Goal: Information Seeking & Learning: Learn about a topic

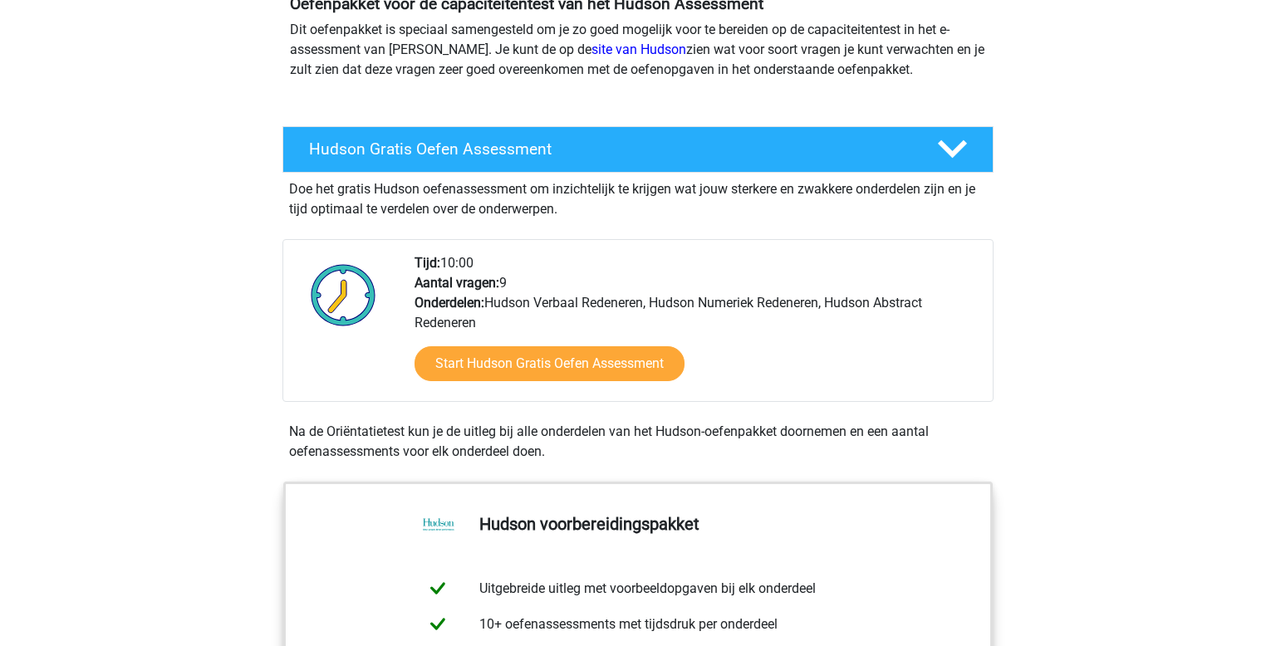
scroll to position [359, 0]
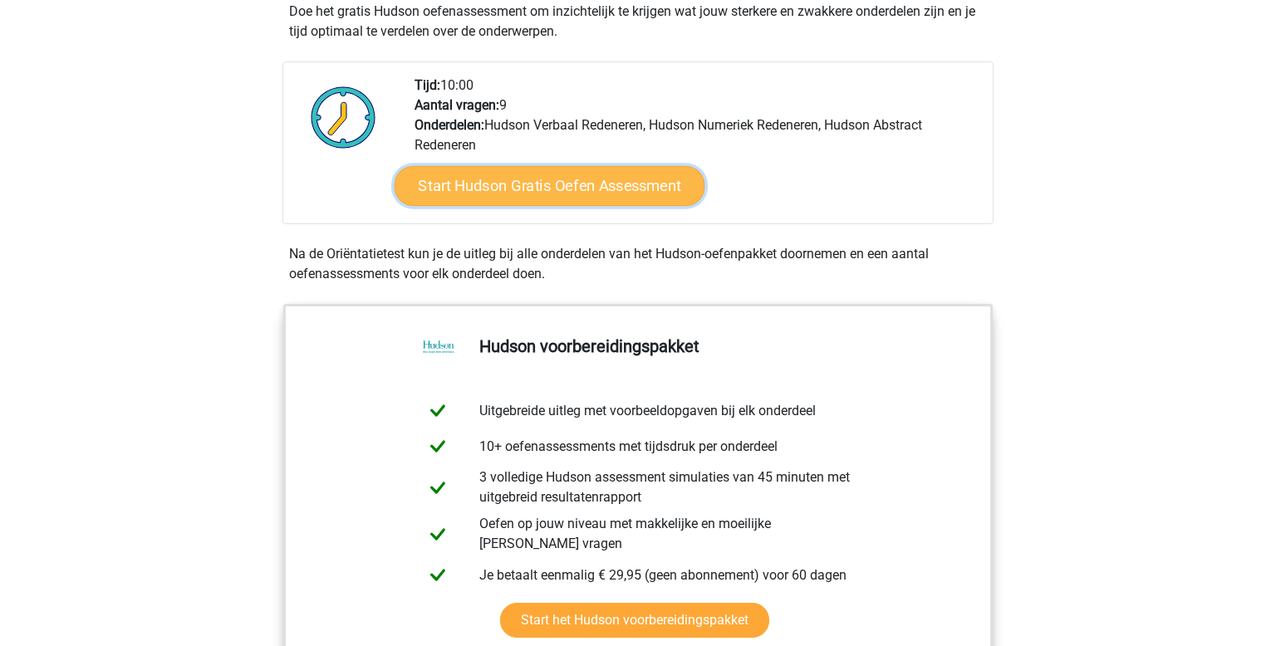
click at [631, 189] on link "Start Hudson Gratis Oefen Assessment" at bounding box center [550, 186] width 311 height 40
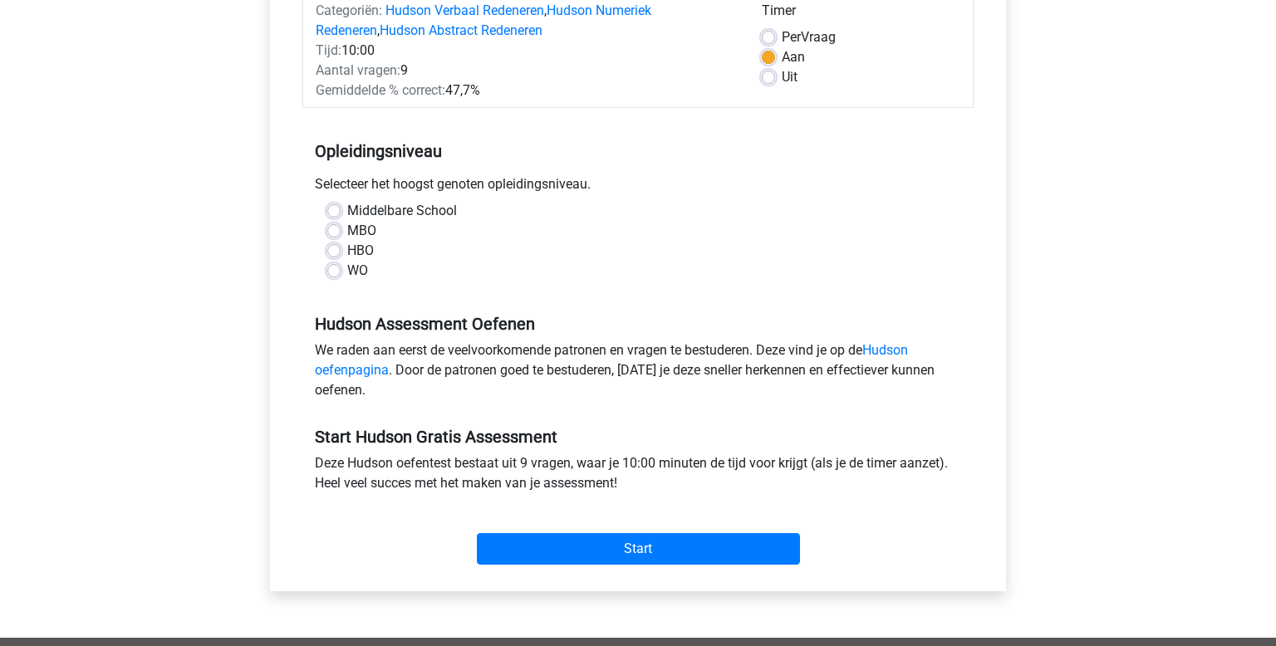
scroll to position [229, 0]
click at [347, 273] on label "WO" at bounding box center [357, 271] width 21 height 20
click at [333, 273] on input "WO" at bounding box center [333, 269] width 13 height 17
radio input "true"
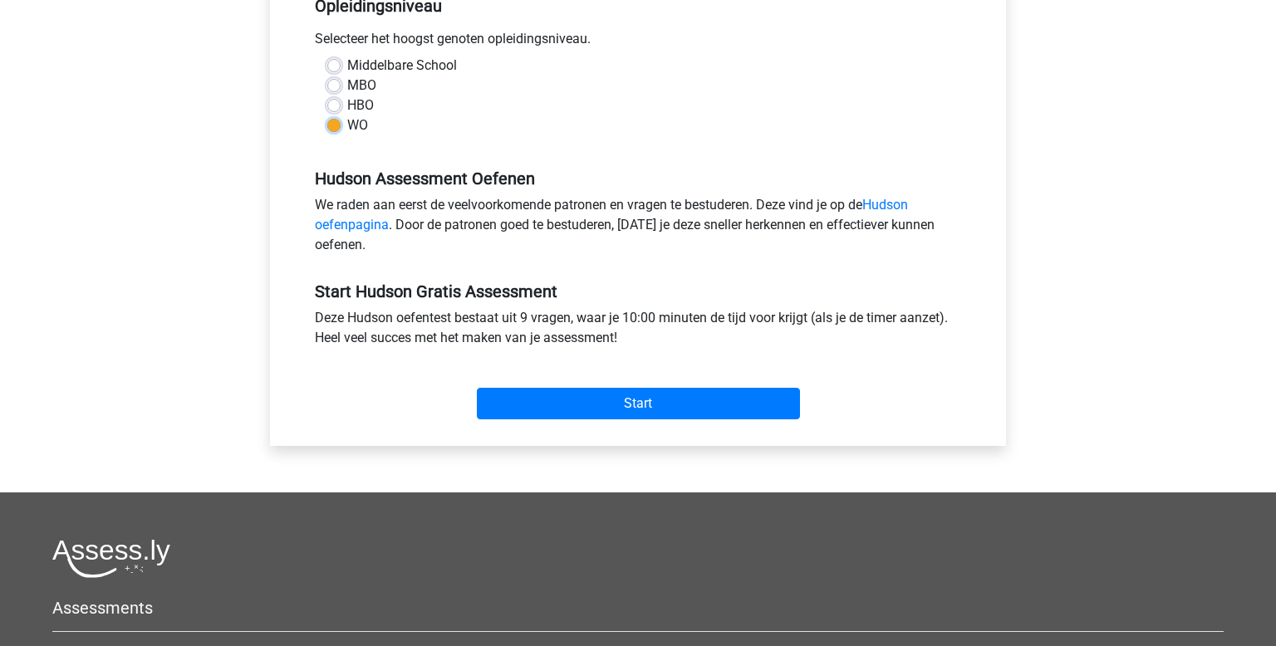
scroll to position [387, 0]
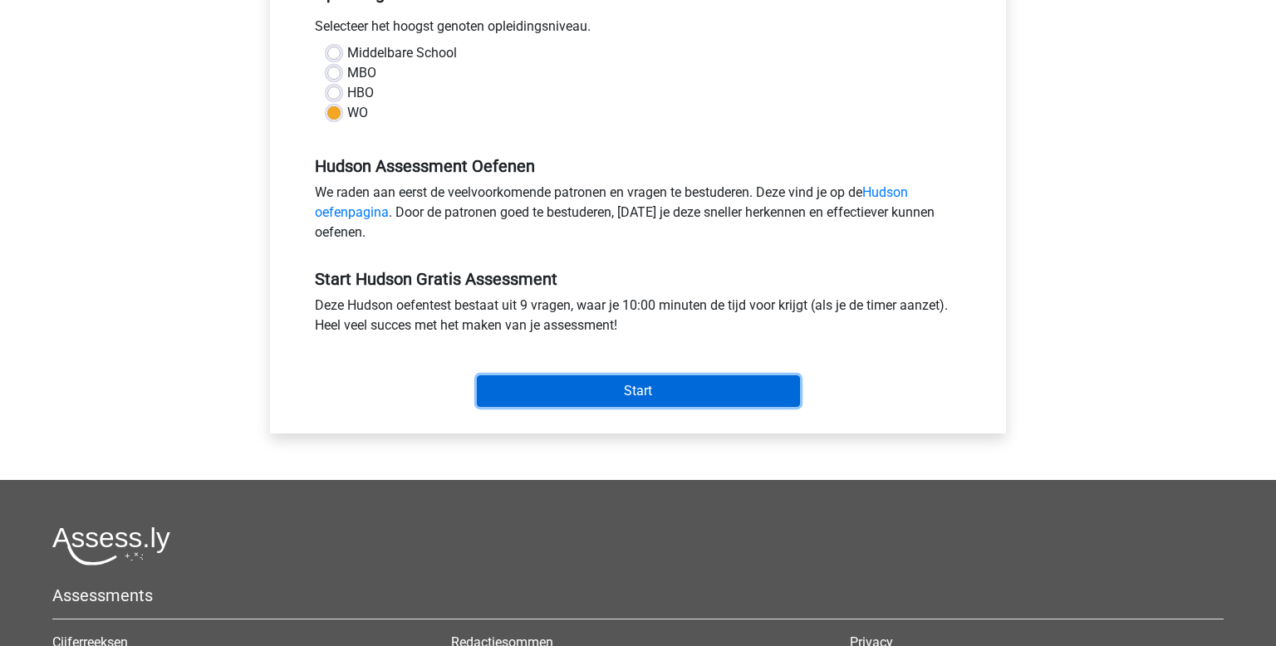
click at [609, 402] on input "Start" at bounding box center [638, 392] width 323 height 32
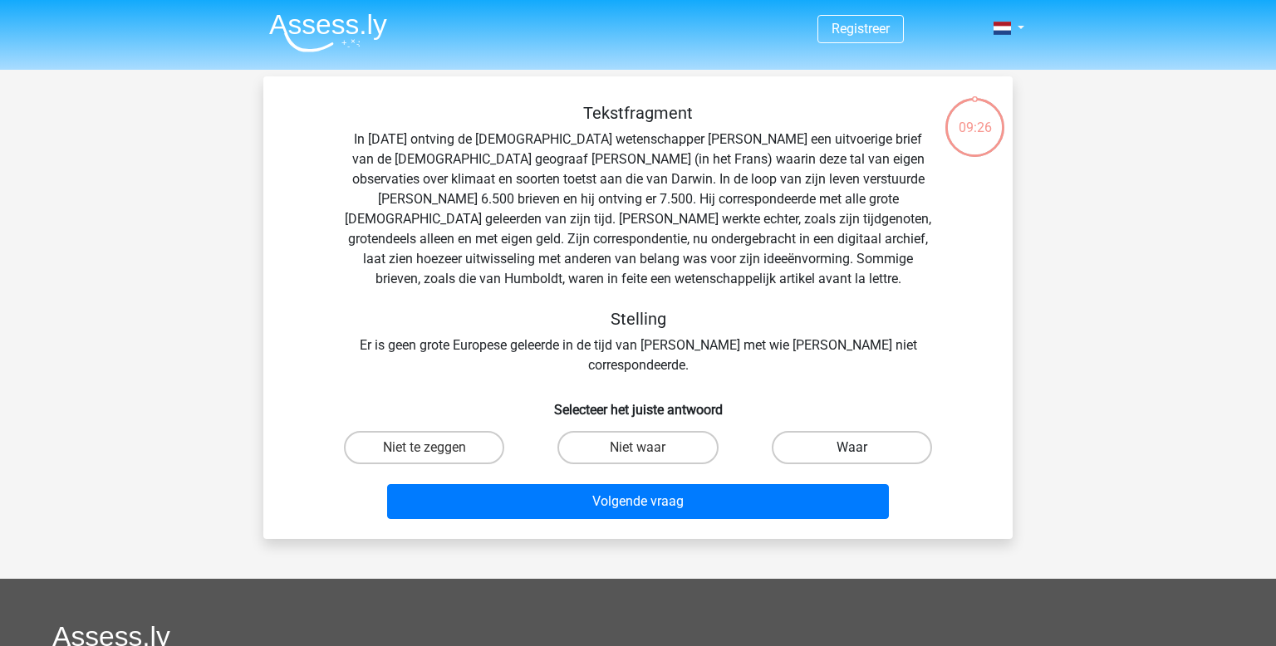
click at [839, 432] on label "Waar" at bounding box center [852, 447] width 160 height 33
click at [852, 448] on input "Waar" at bounding box center [857, 453] width 11 height 11
radio input "true"
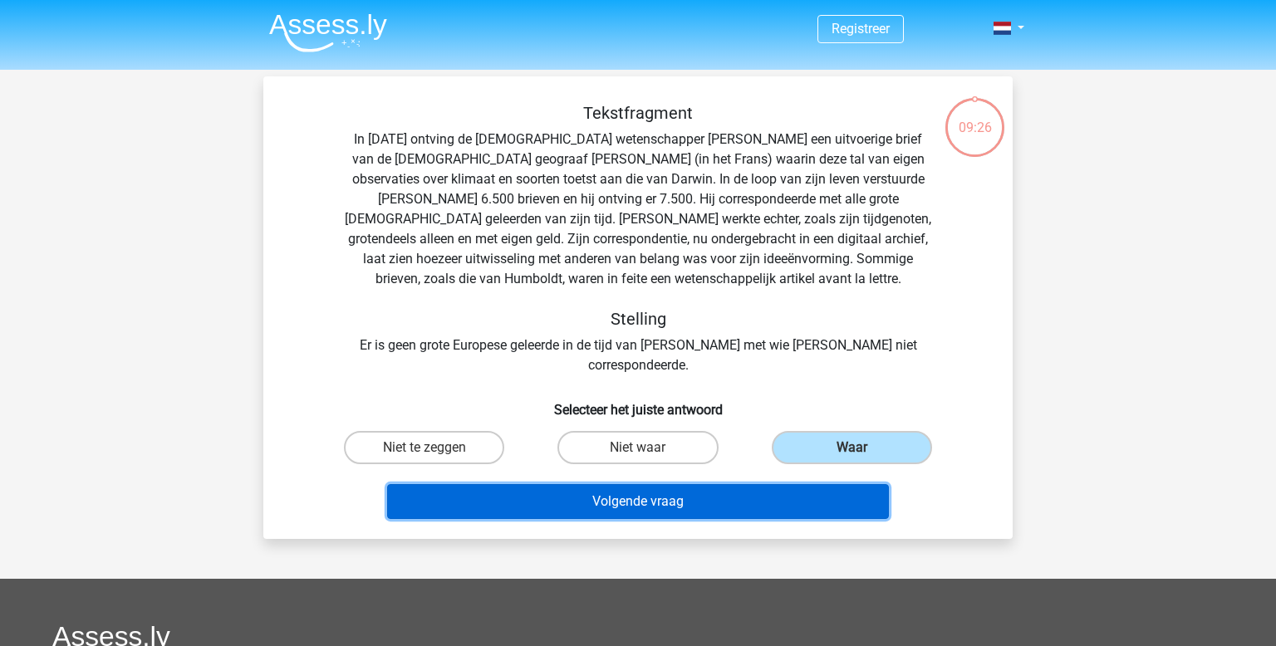
click at [778, 485] on button "Volgende vraag" at bounding box center [638, 501] width 503 height 35
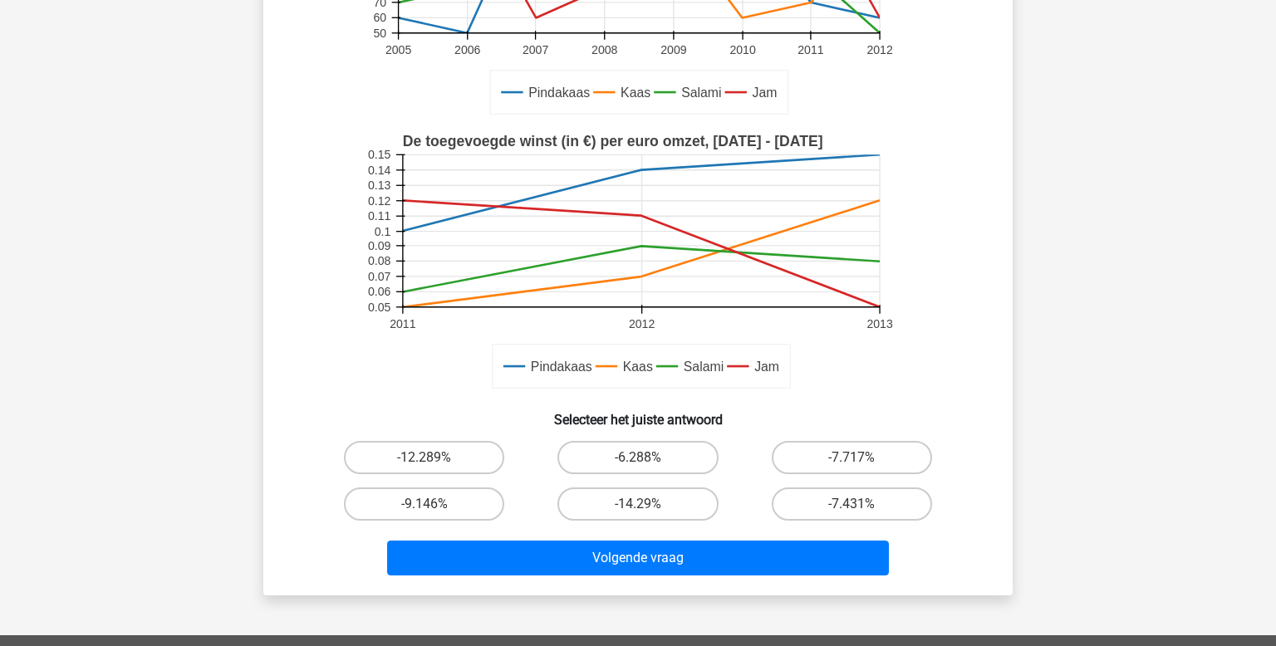
scroll to position [303, 0]
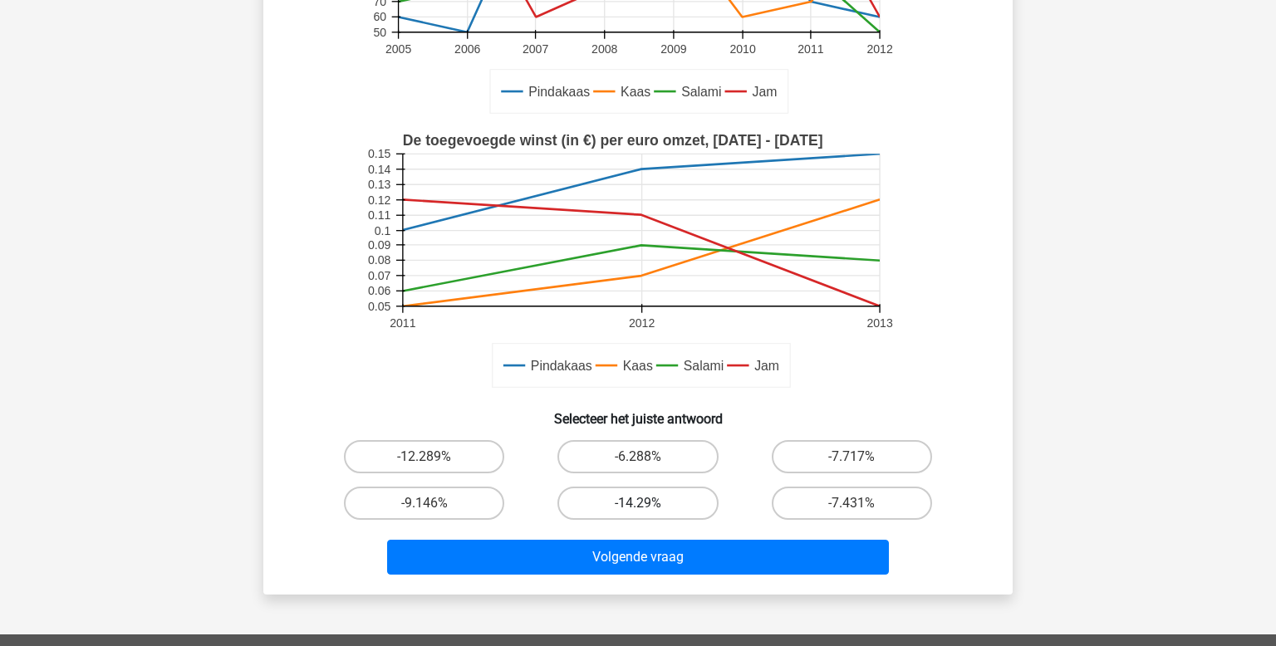
click at [627, 504] on label "-14.29%" at bounding box center [638, 503] width 160 height 33
click at [638, 504] on input "-14.29%" at bounding box center [643, 509] width 11 height 11
radio input "true"
click at [669, 573] on div "Volgende vraag" at bounding box center [637, 561] width 641 height 42
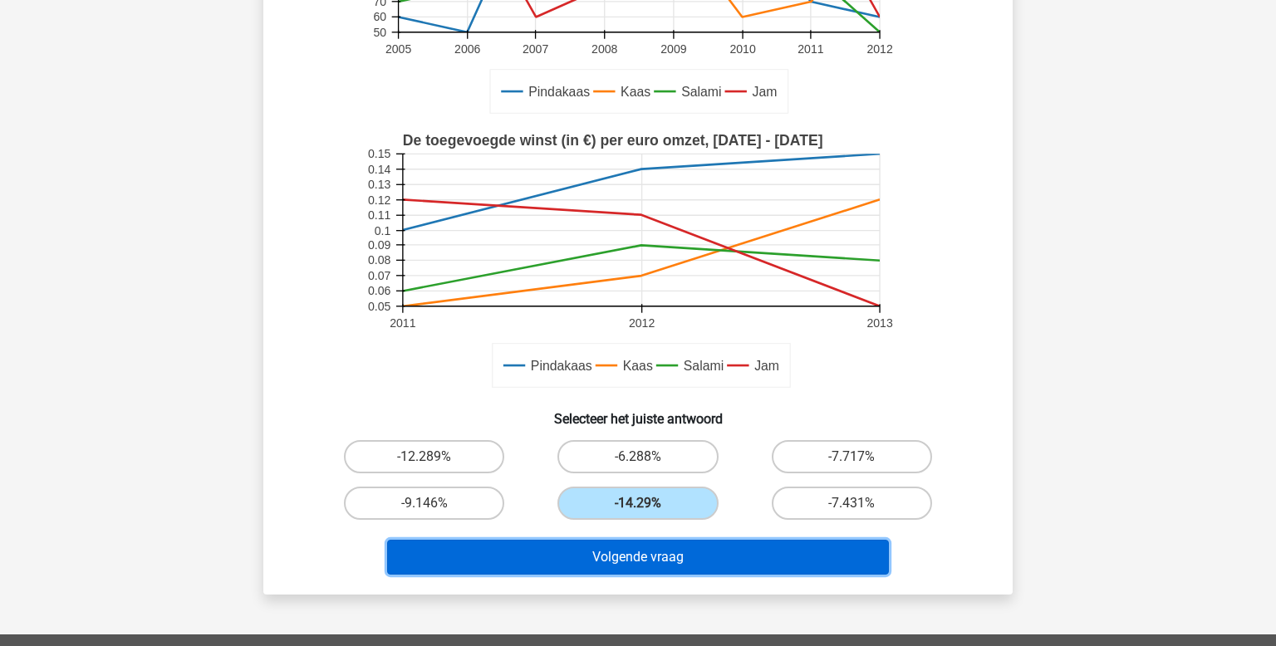
click at [668, 555] on button "Volgende vraag" at bounding box center [638, 557] width 503 height 35
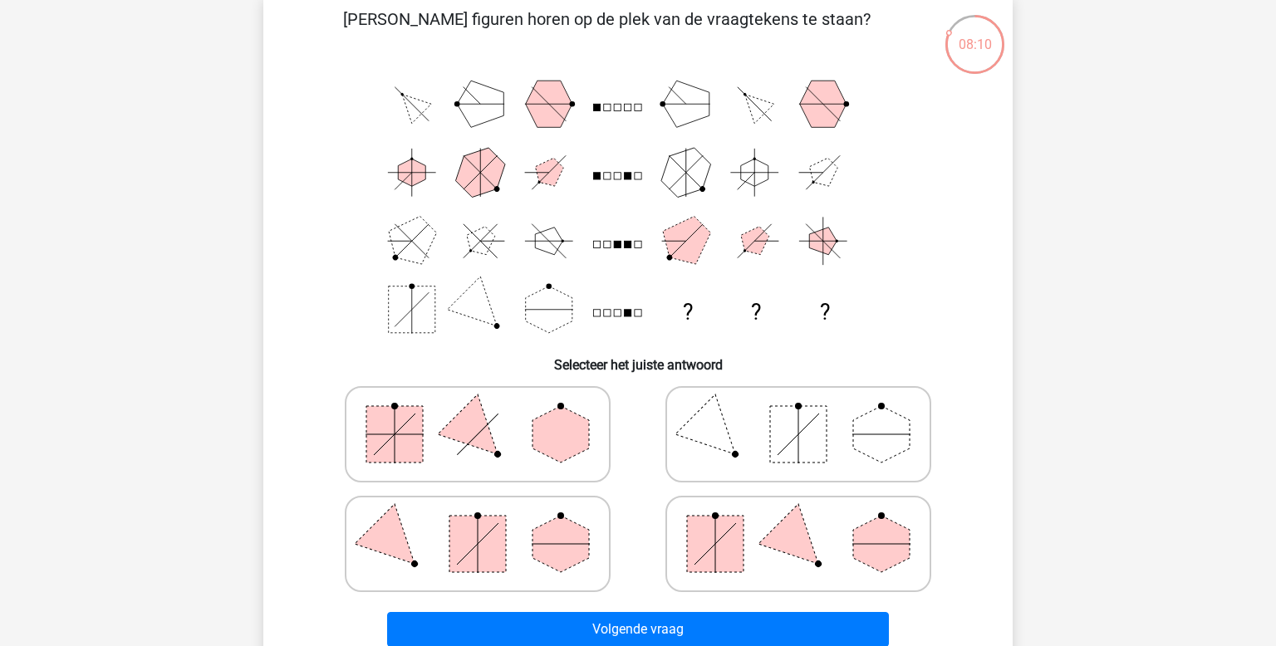
scroll to position [85, 0]
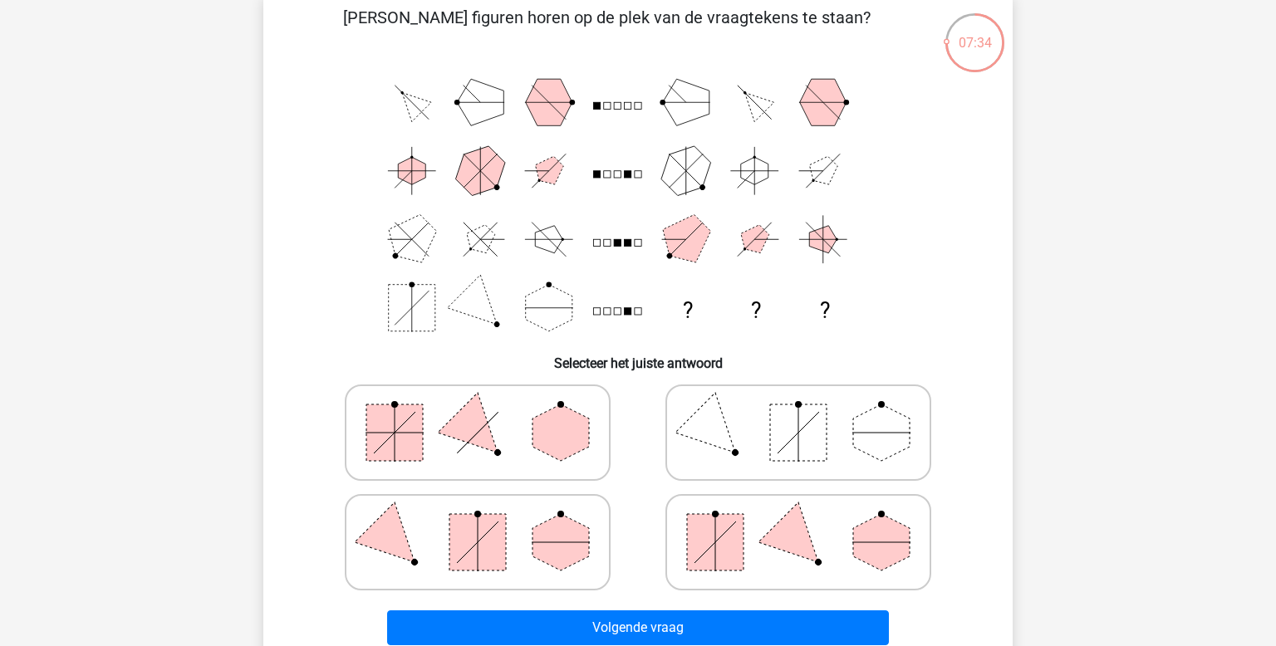
click at [761, 520] on icon at bounding box center [798, 542] width 249 height 83
click at [798, 520] on input "radio" at bounding box center [803, 516] width 11 height 11
radio input "true"
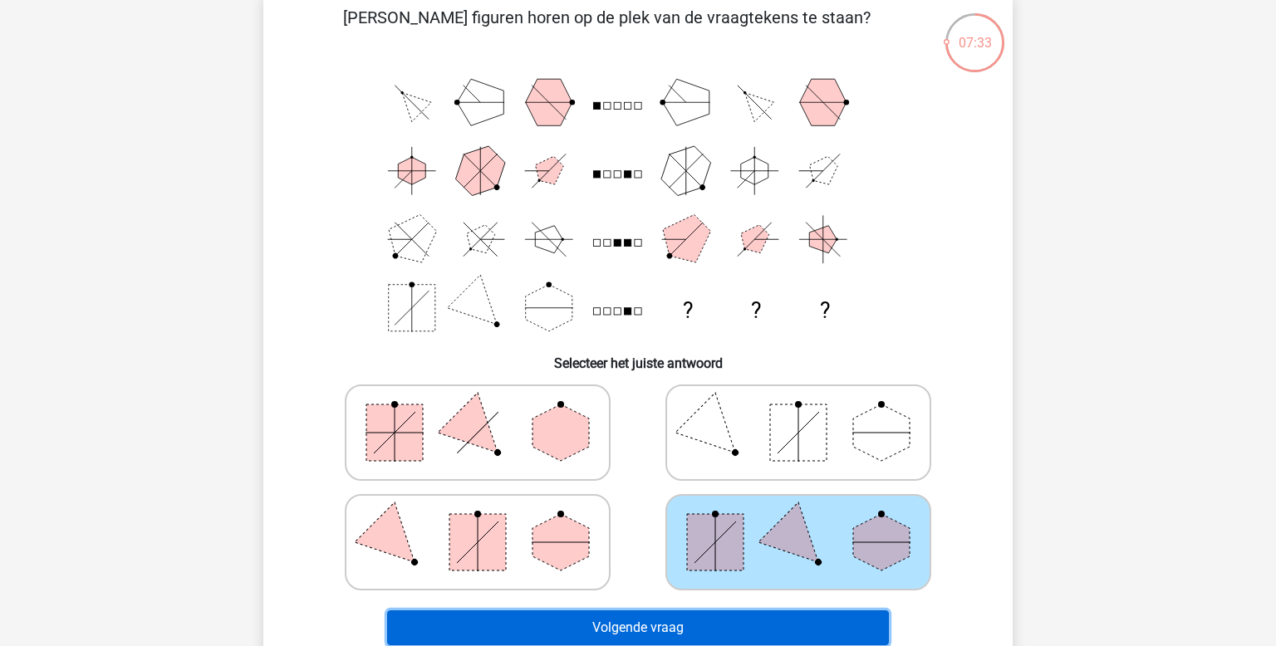
click at [726, 620] on button "Volgende vraag" at bounding box center [638, 628] width 503 height 35
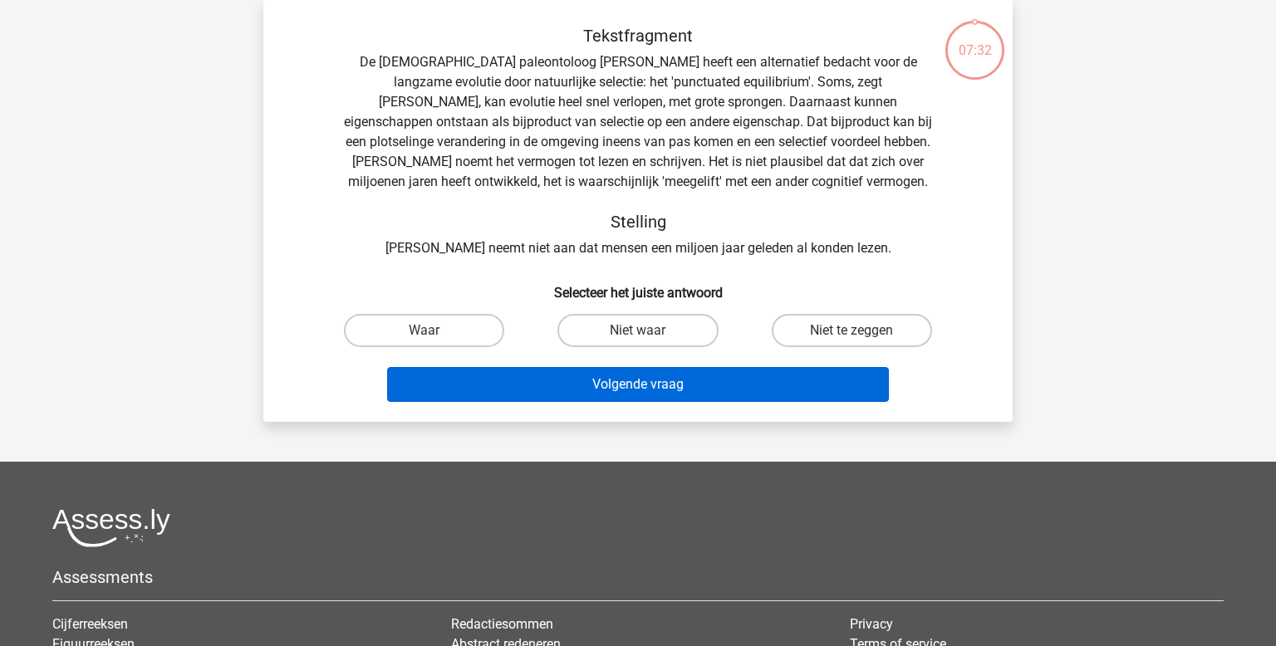
scroll to position [76, 0]
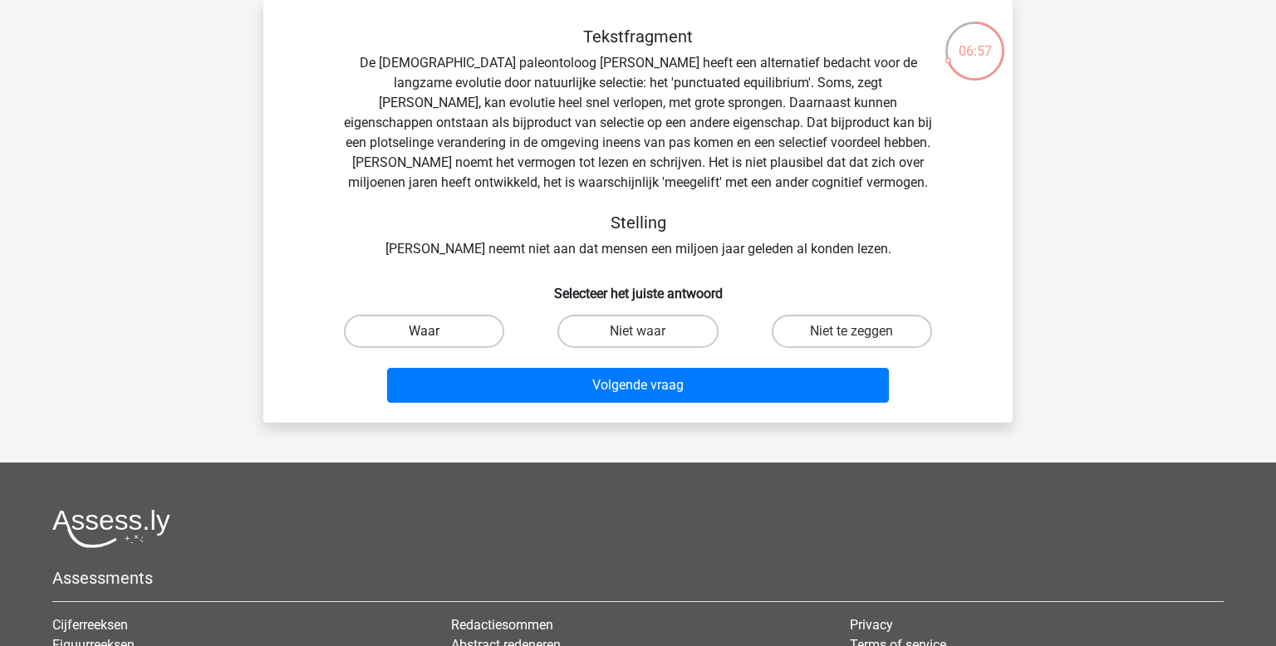
click at [462, 332] on label "Waar" at bounding box center [424, 331] width 160 height 33
click at [435, 332] on input "Waar" at bounding box center [430, 337] width 11 height 11
radio input "true"
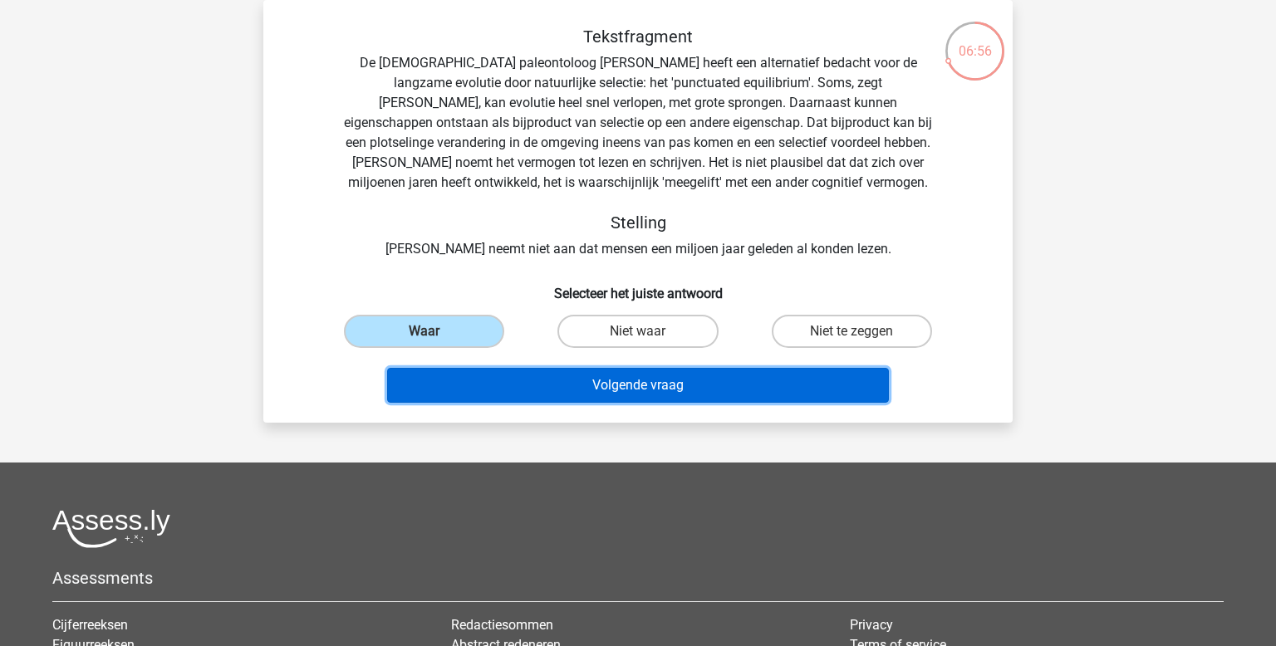
click at [548, 399] on button "Volgende vraag" at bounding box center [638, 385] width 503 height 35
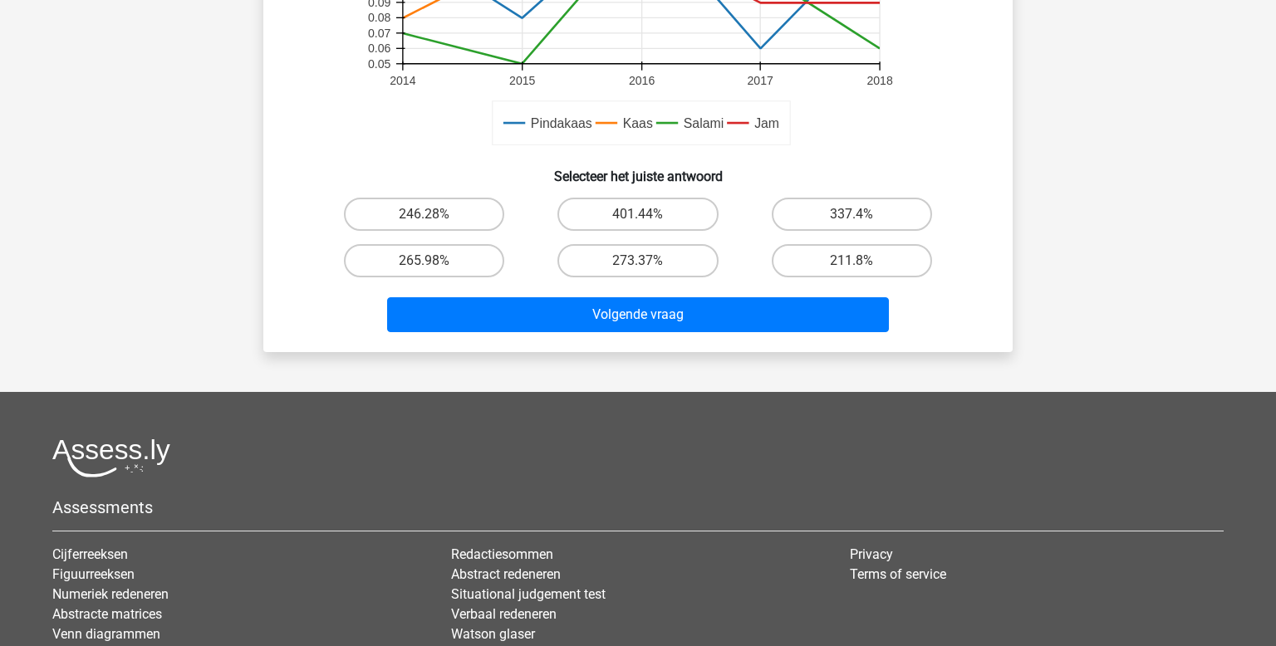
scroll to position [603, 0]
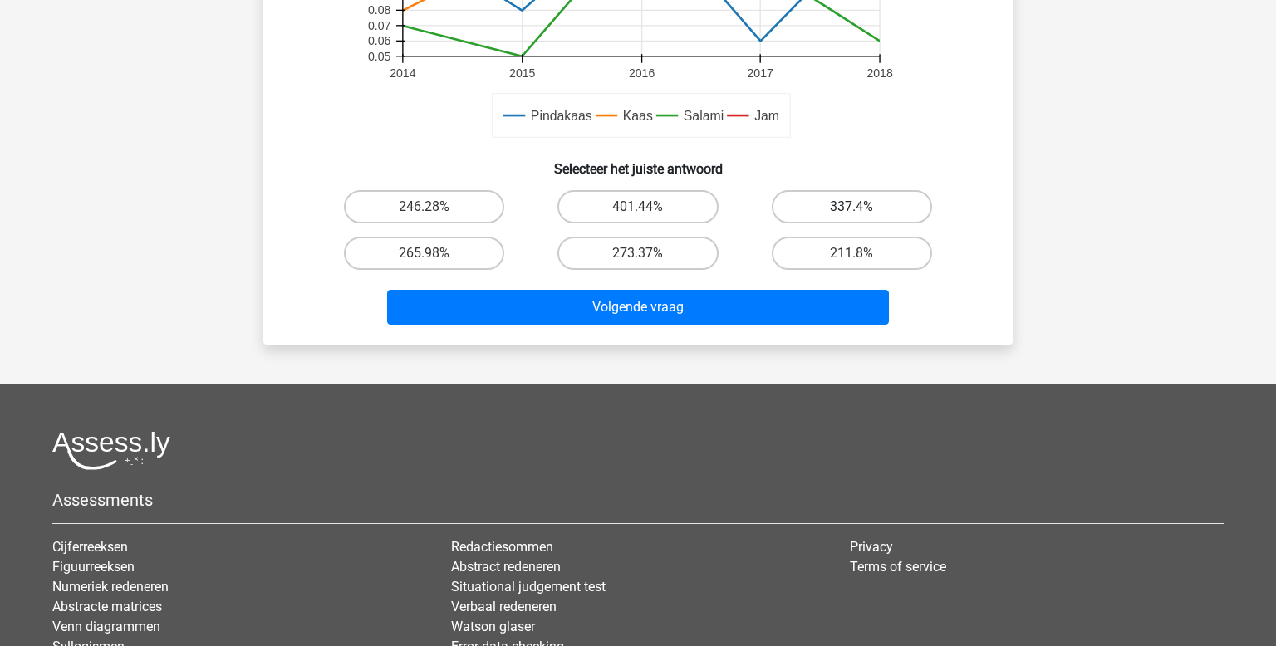
click at [892, 210] on label "337.4%" at bounding box center [852, 206] width 160 height 33
click at [862, 210] on input "337.4%" at bounding box center [857, 212] width 11 height 11
radio input "true"
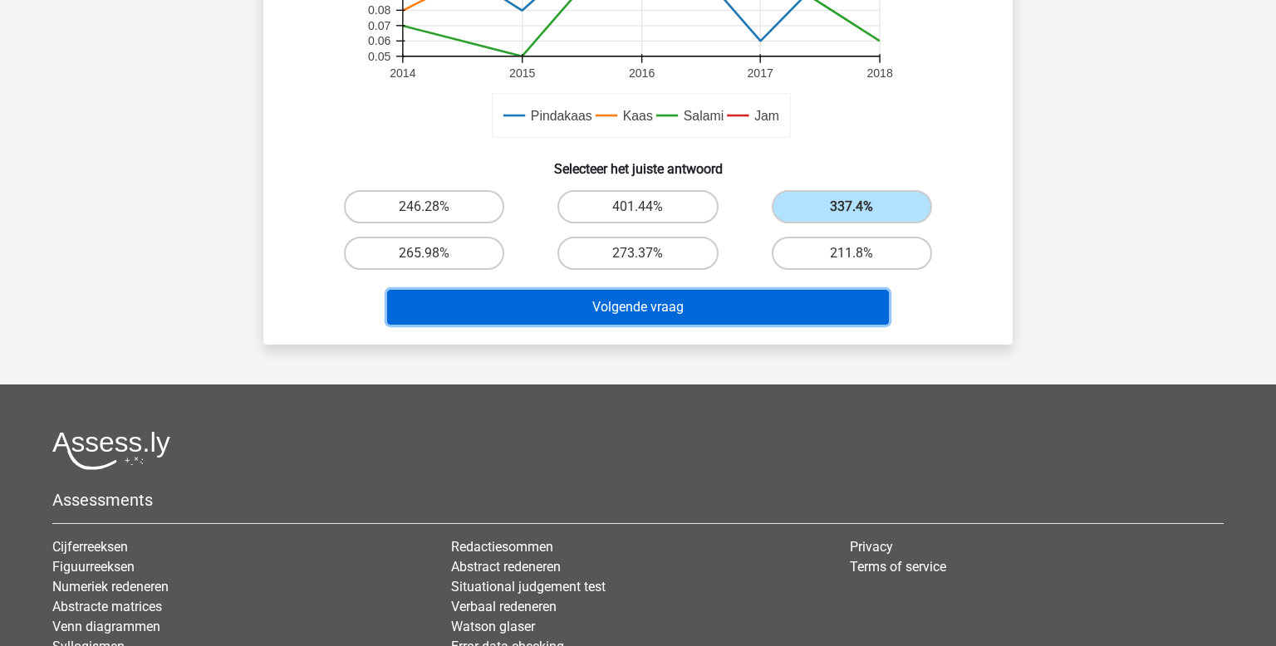
click at [764, 314] on button "Volgende vraag" at bounding box center [638, 307] width 503 height 35
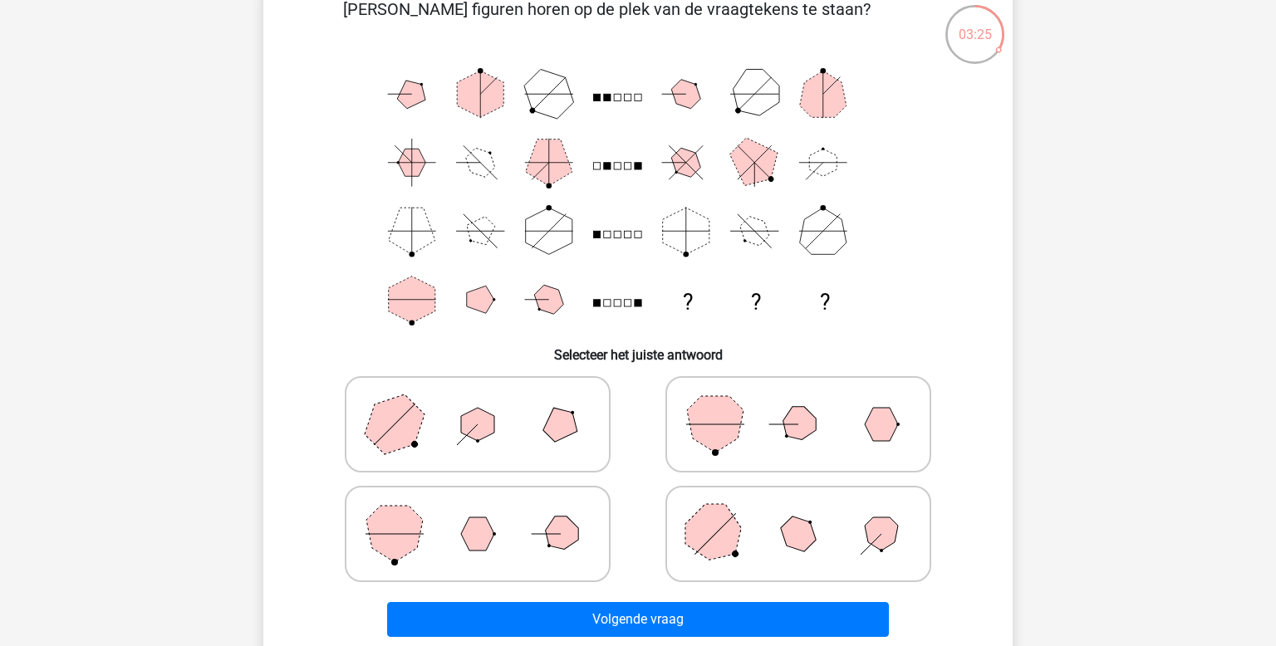
scroll to position [101, 0]
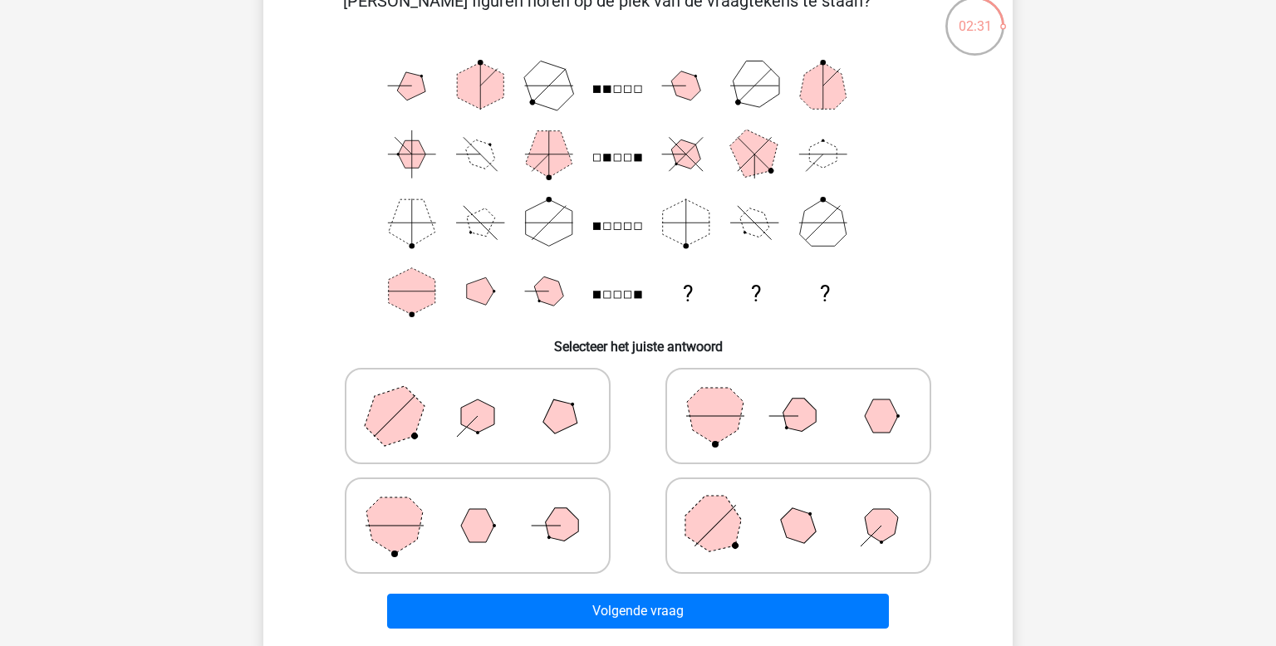
click at [720, 520] on line at bounding box center [715, 526] width 41 height 41
click at [798, 505] on input "radio" at bounding box center [803, 499] width 11 height 11
radio input "true"
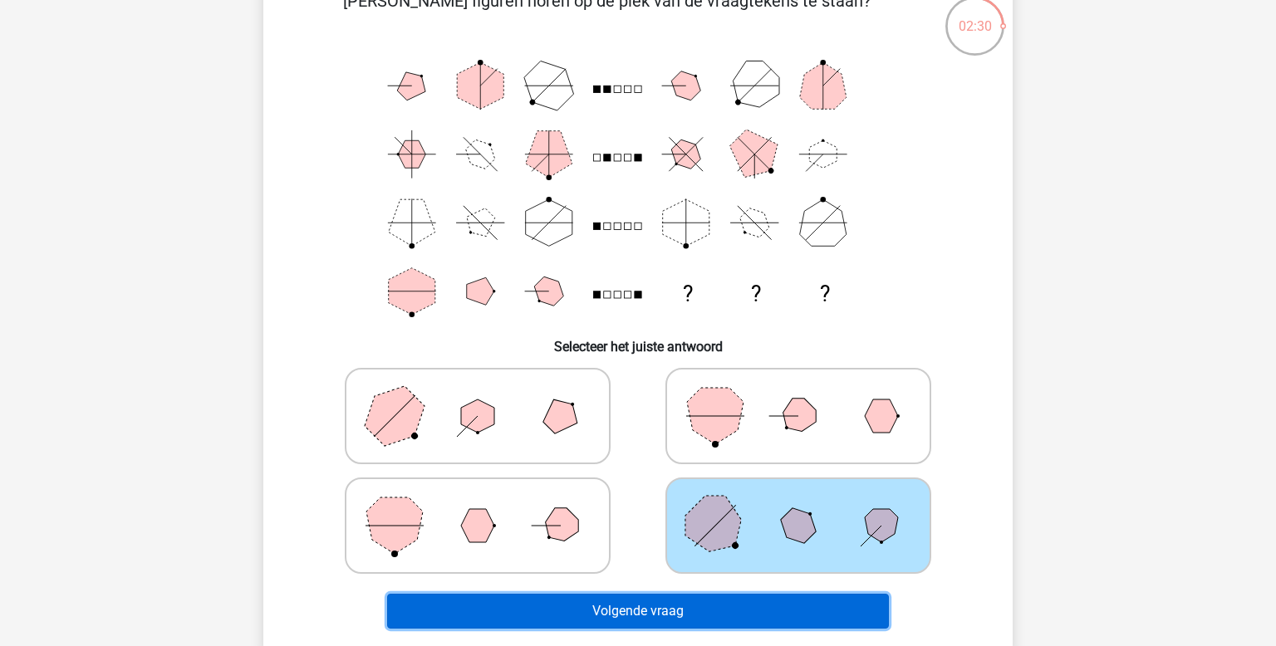
click at [715, 608] on button "Volgende vraag" at bounding box center [638, 611] width 503 height 35
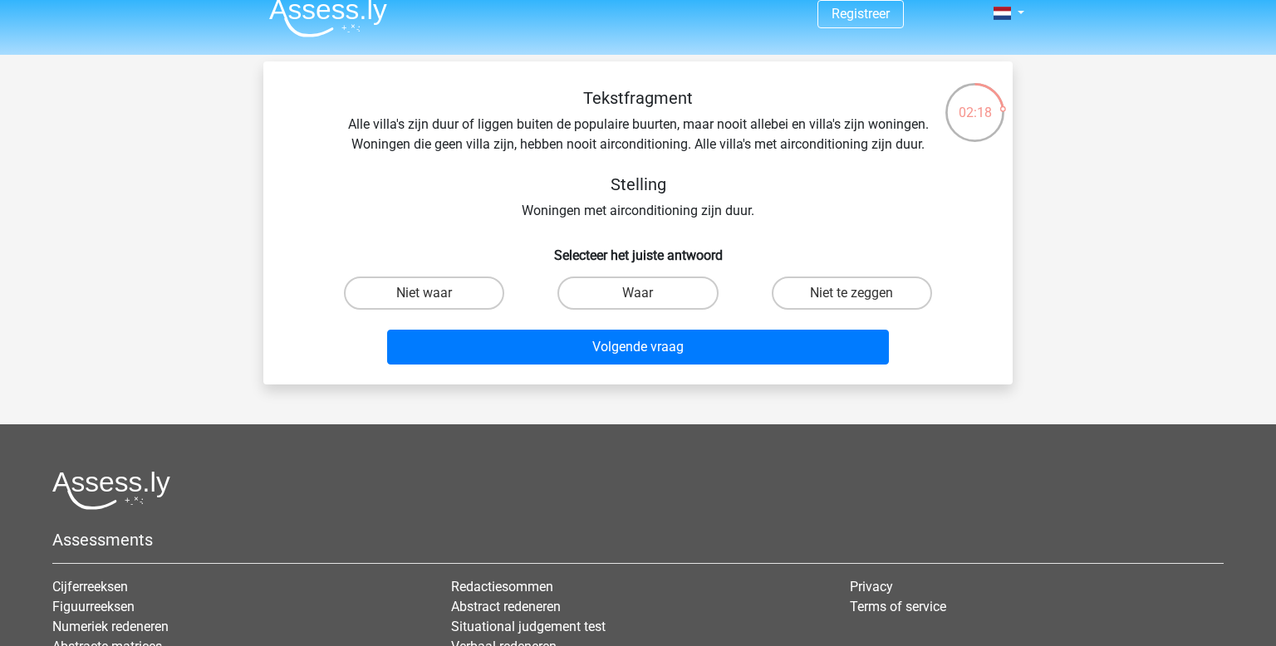
scroll to position [17, 0]
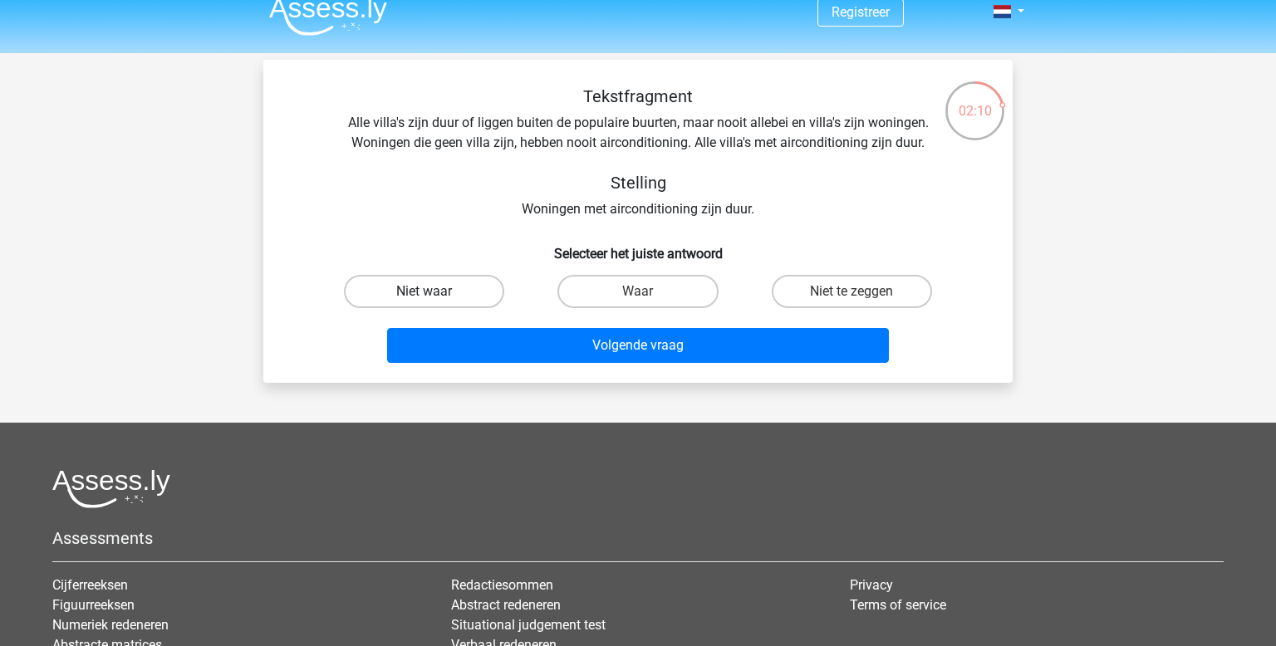
click at [467, 291] on label "Niet waar" at bounding box center [424, 291] width 160 height 33
click at [435, 292] on input "Niet waar" at bounding box center [430, 297] width 11 height 11
radio input "true"
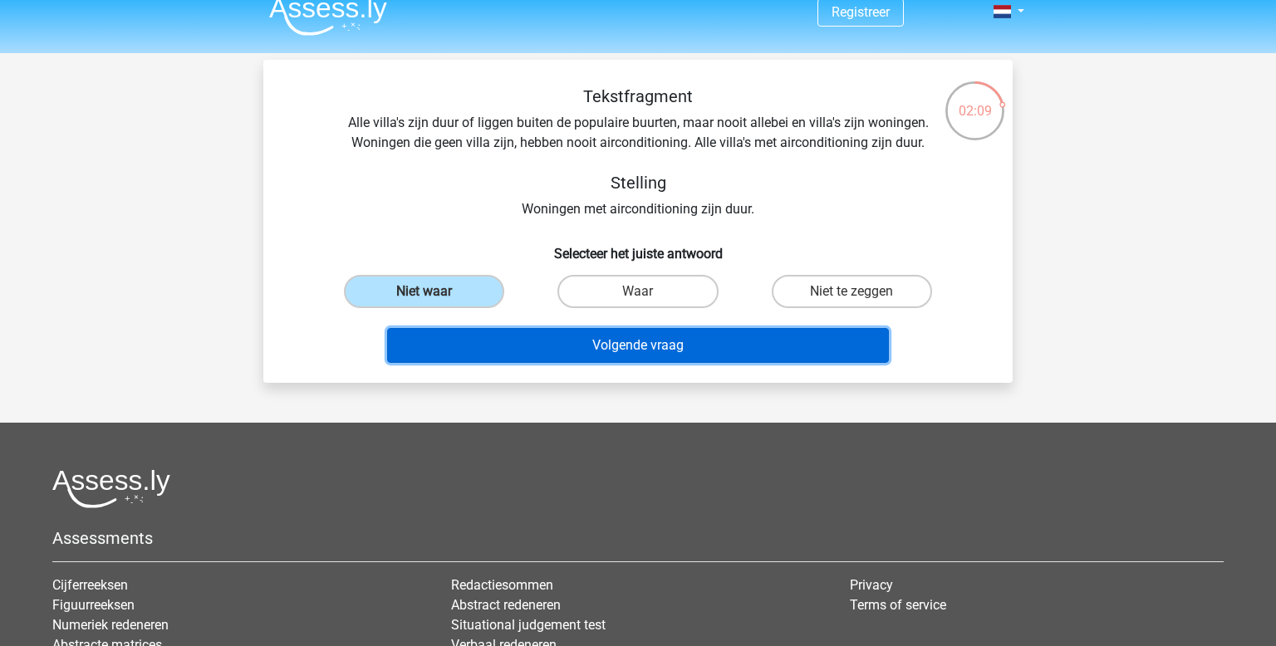
click at [624, 348] on button "Volgende vraag" at bounding box center [638, 345] width 503 height 35
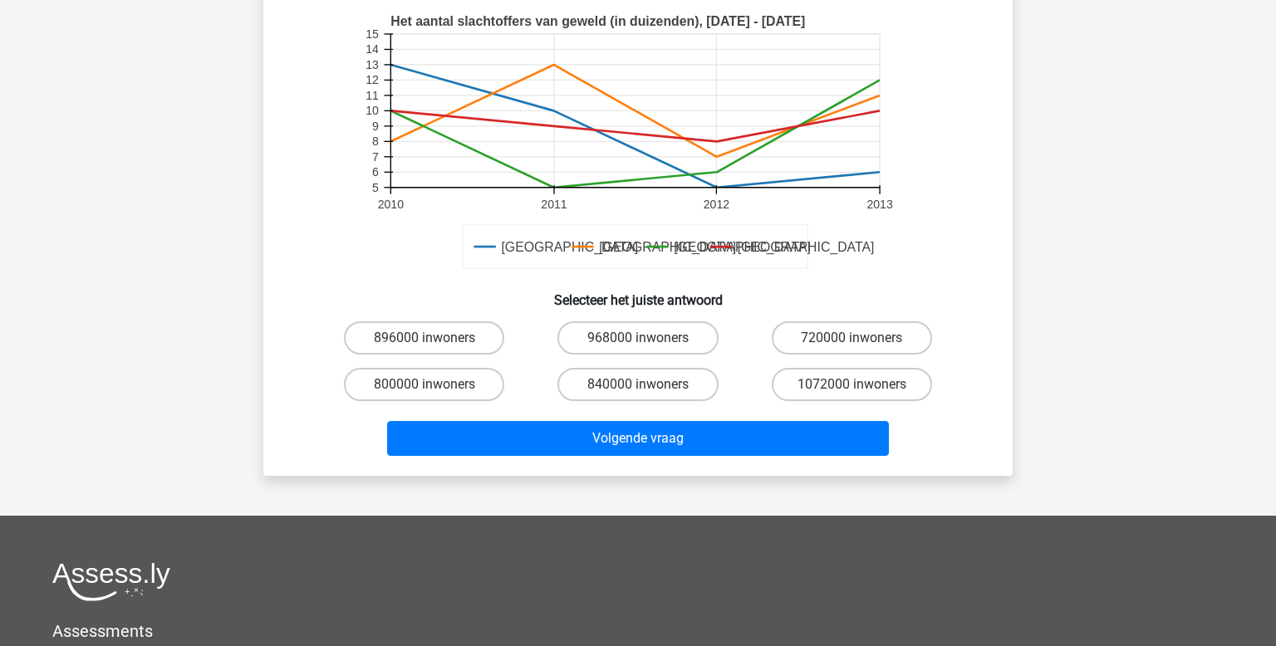
scroll to position [430, 0]
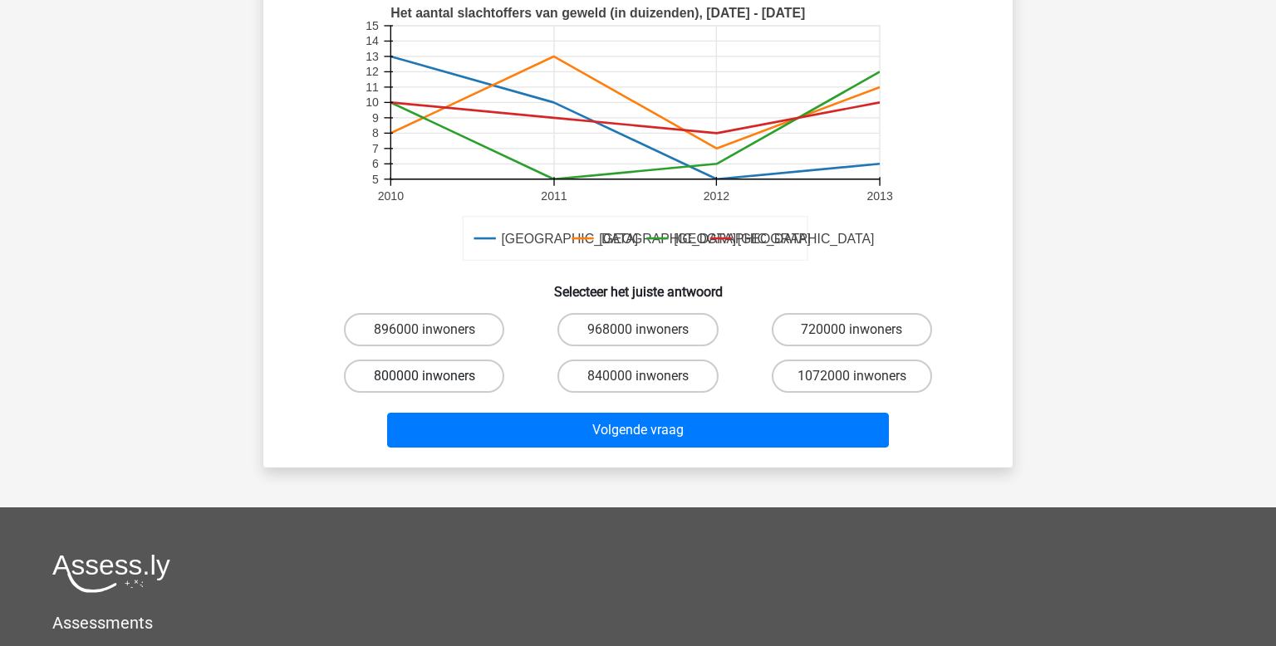
click at [457, 374] on label "800000 inwoners" at bounding box center [424, 376] width 160 height 33
click at [435, 376] on input "800000 inwoners" at bounding box center [430, 381] width 11 height 11
radio input "true"
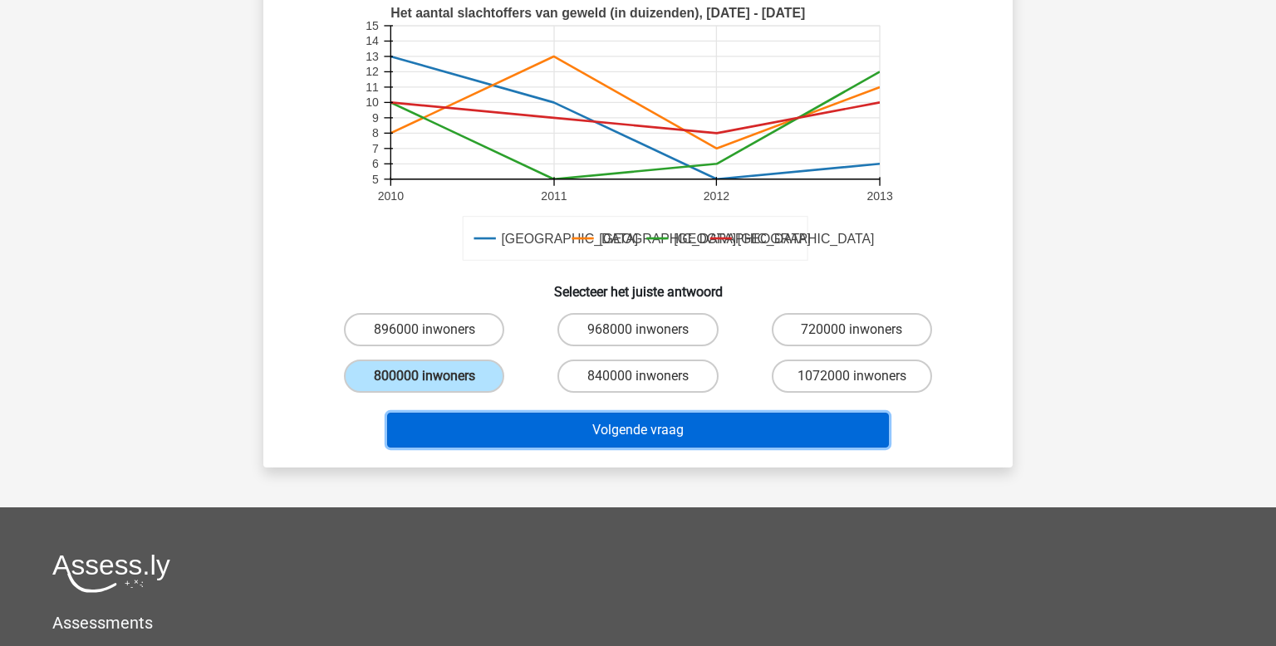
click at [618, 436] on button "Volgende vraag" at bounding box center [638, 430] width 503 height 35
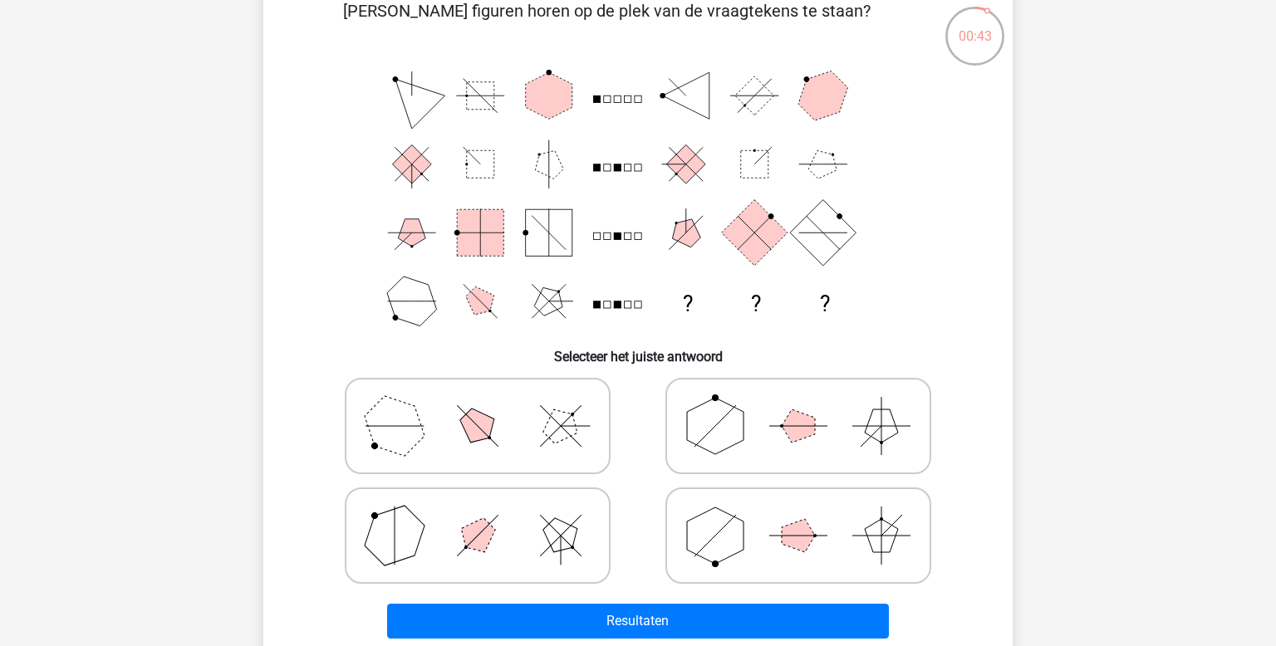
scroll to position [94, 0]
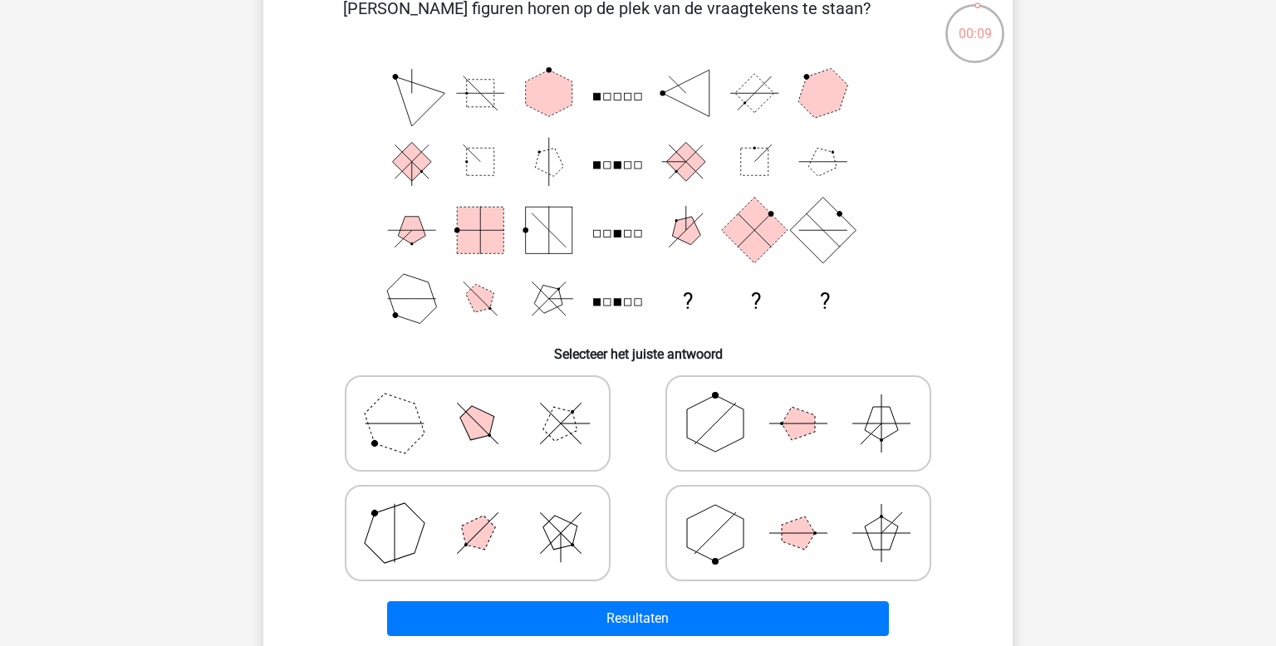
click at [752, 426] on icon at bounding box center [798, 423] width 249 height 83
click at [798, 403] on input "radio" at bounding box center [803, 397] width 11 height 11
radio input "true"
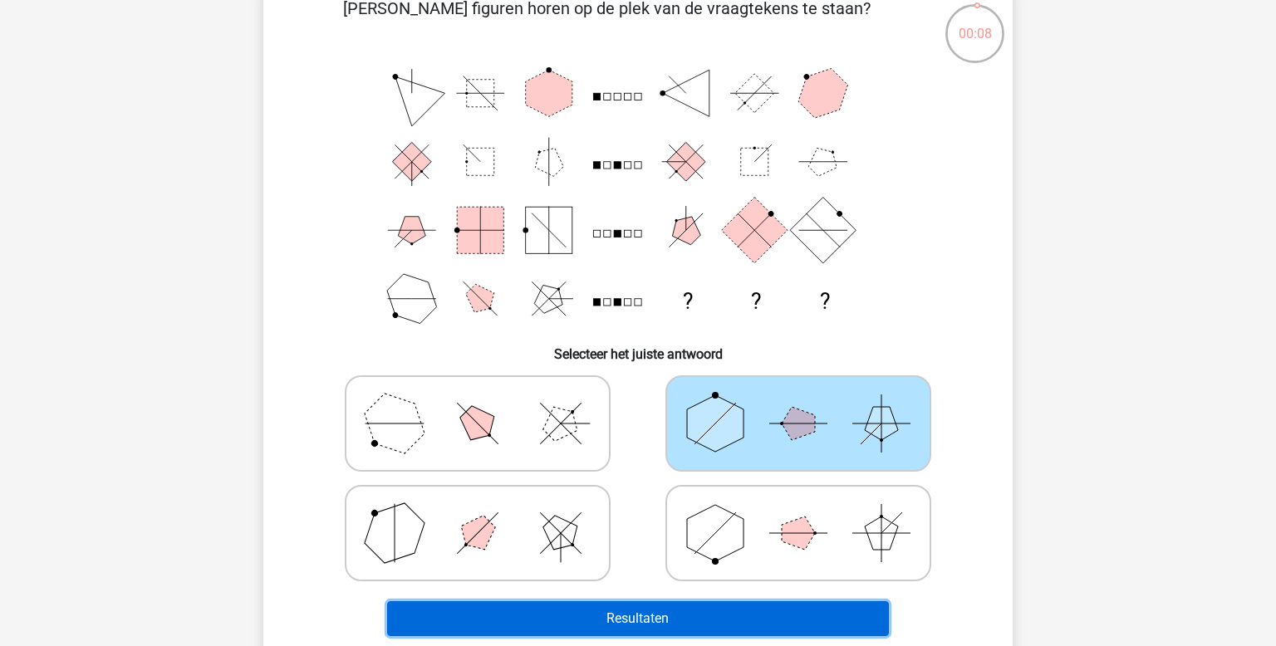
click at [732, 625] on button "Resultaten" at bounding box center [638, 619] width 503 height 35
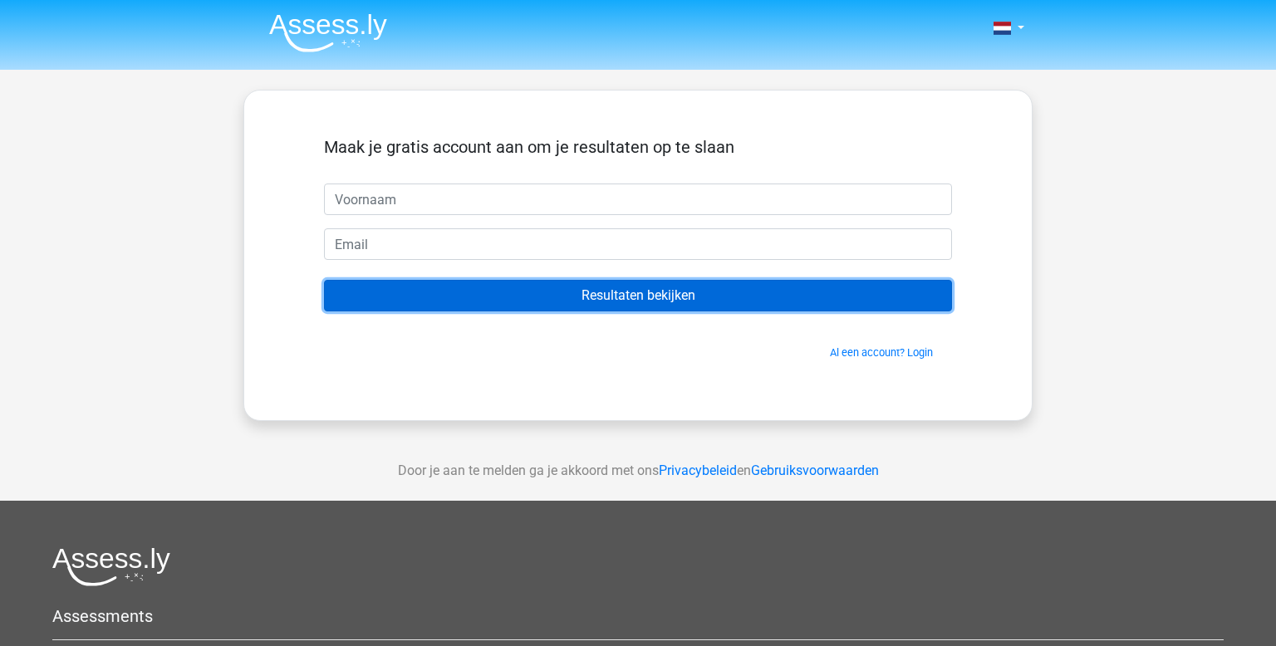
click at [718, 297] on input "Resultaten bekijken" at bounding box center [638, 296] width 628 height 32
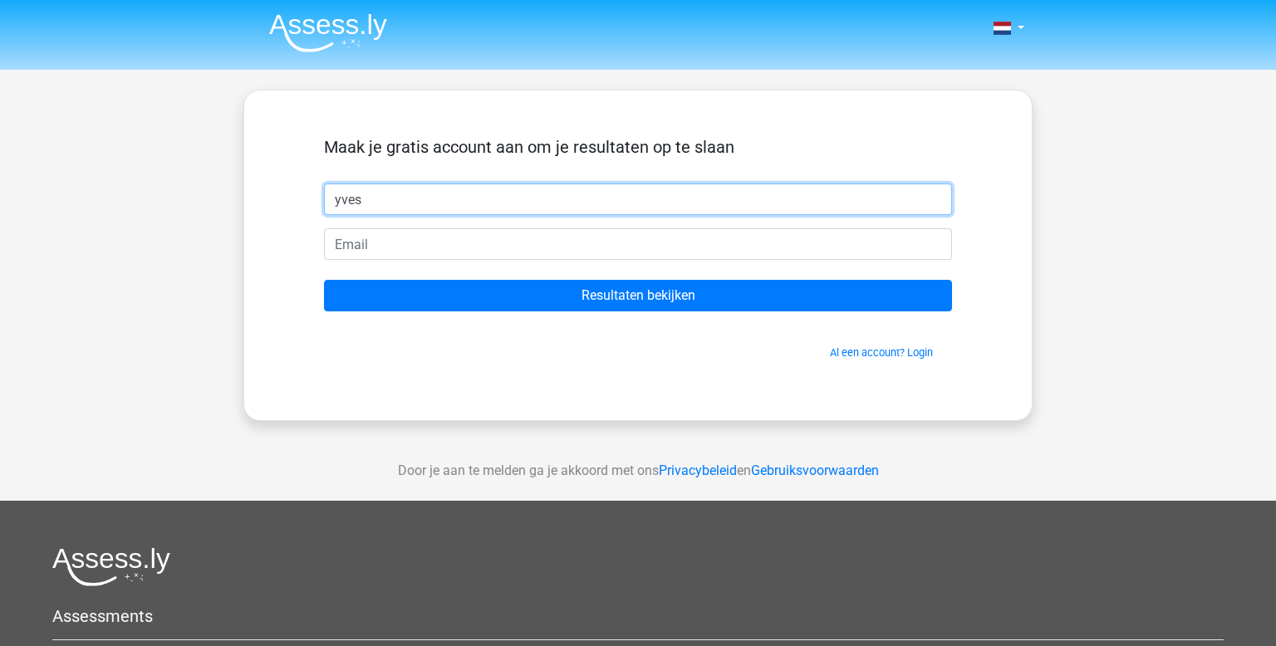
type input "yves"
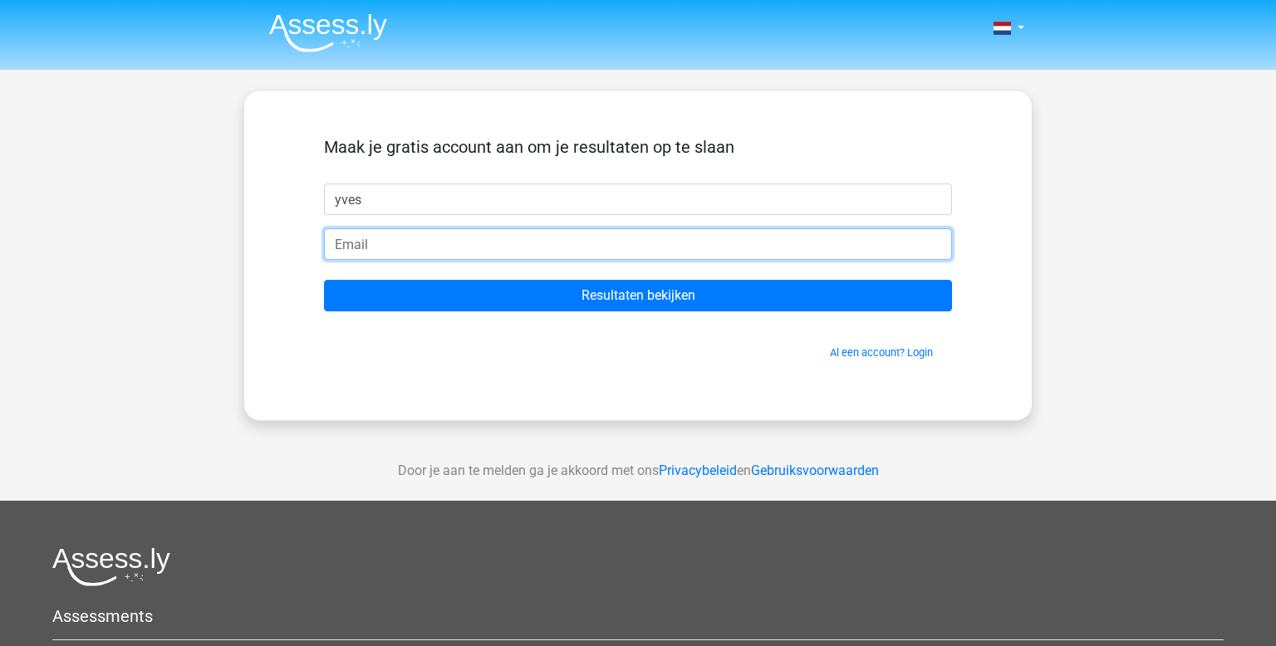
click at [543, 241] on input "email" at bounding box center [638, 244] width 628 height 32
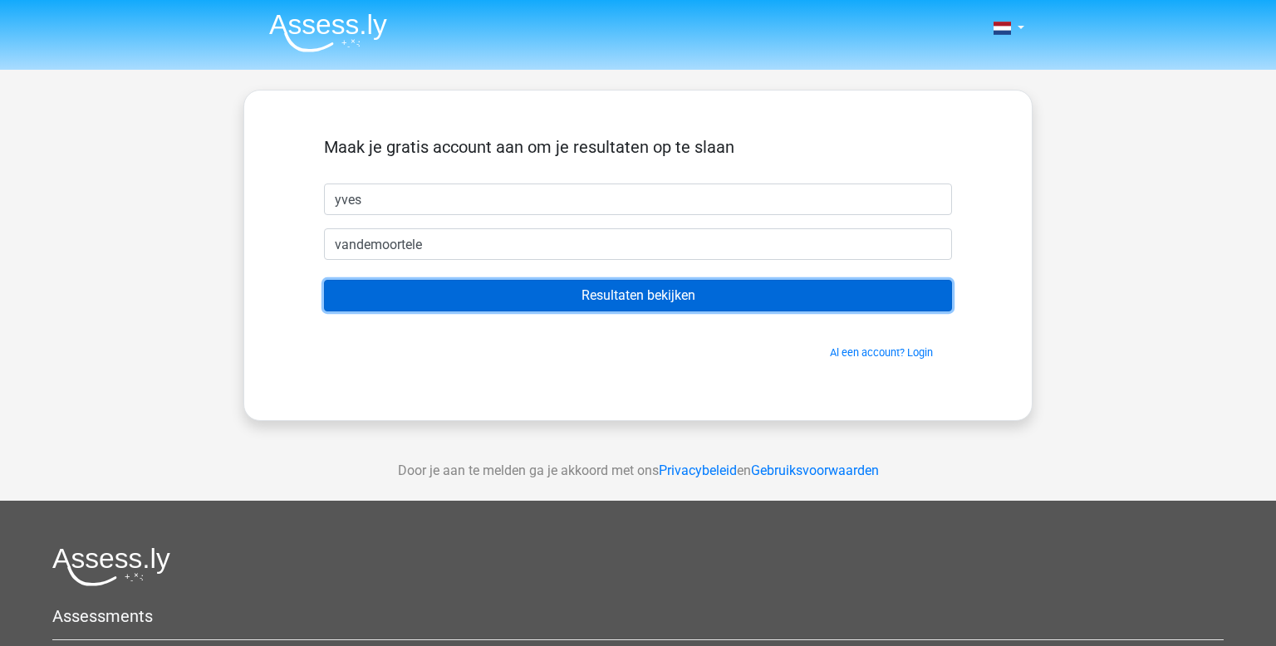
click at [721, 300] on input "Resultaten bekijken" at bounding box center [638, 296] width 628 height 32
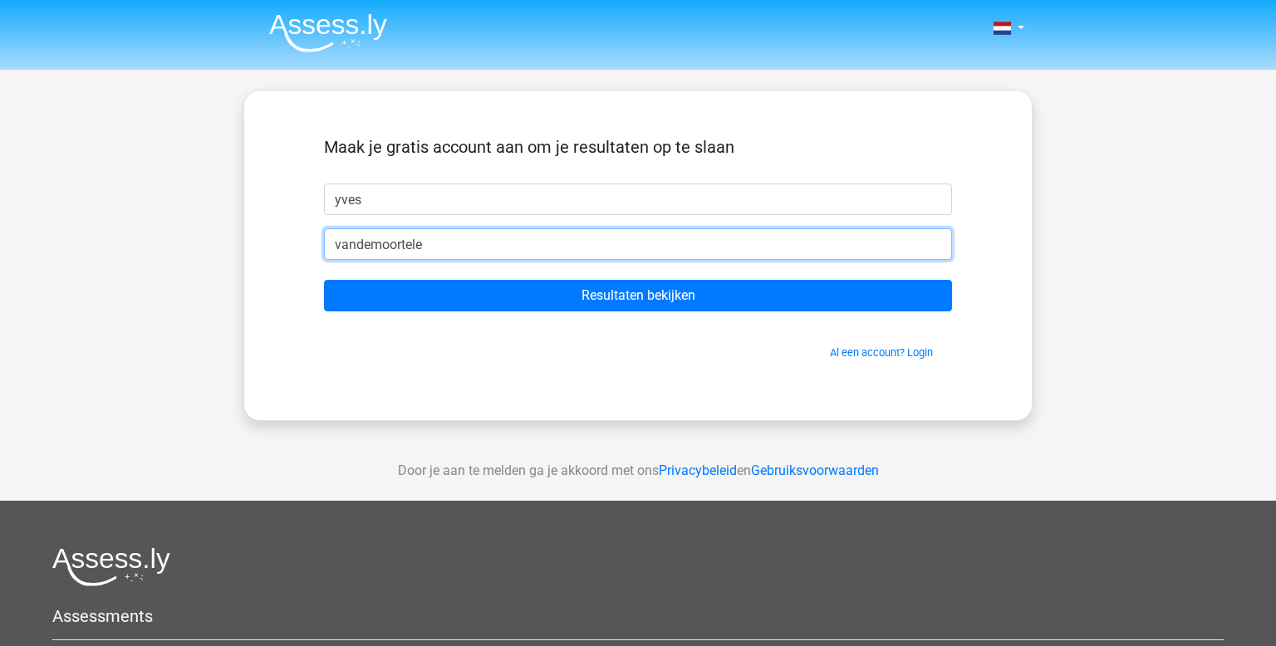
drag, startPoint x: 518, startPoint y: 240, endPoint x: 298, endPoint y: 239, distance: 219.4
click at [301, 241] on div "Maak je gratis account aan om je resultaten op te slaan yves vandemoortele Resu…" at bounding box center [638, 255] width 708 height 250
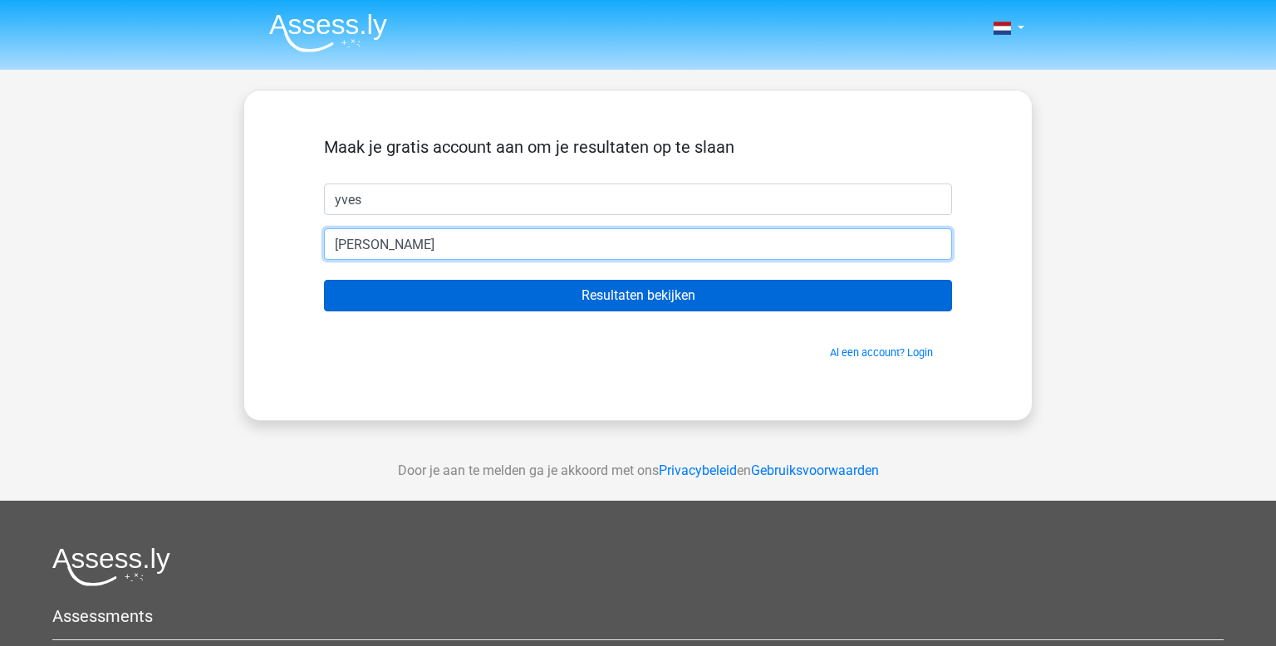
type input "mathieuvandevelde950@hotmail.com"
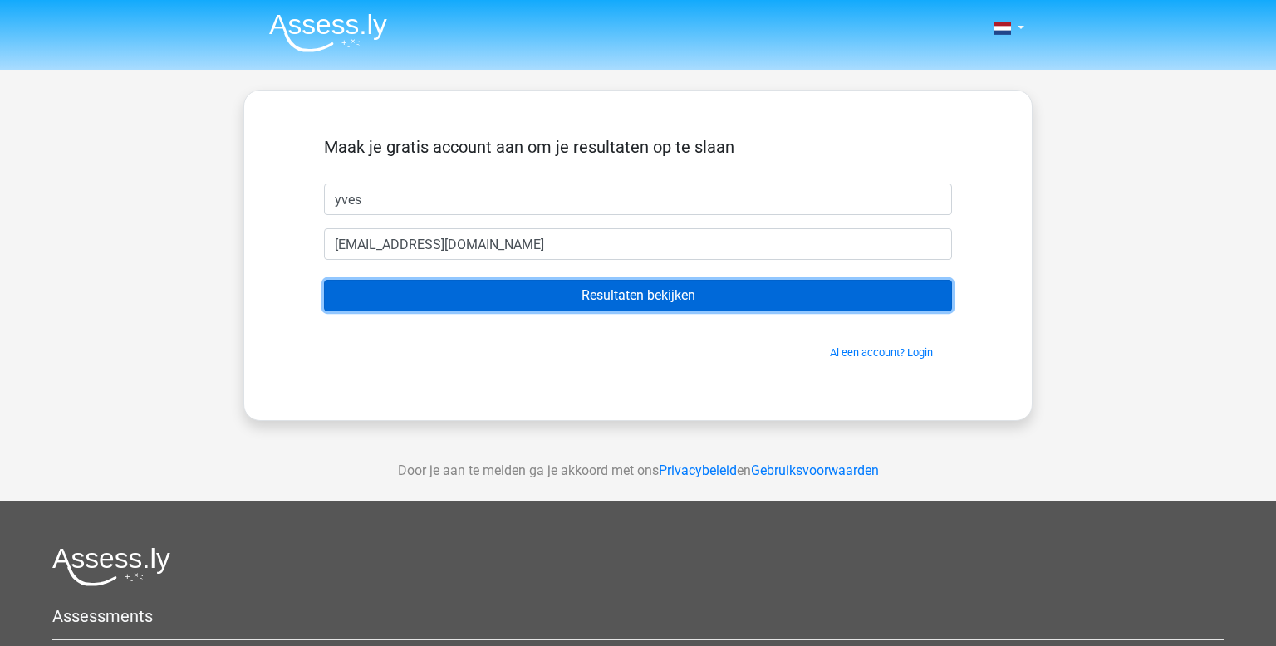
click at [626, 292] on input "Resultaten bekijken" at bounding box center [638, 296] width 628 height 32
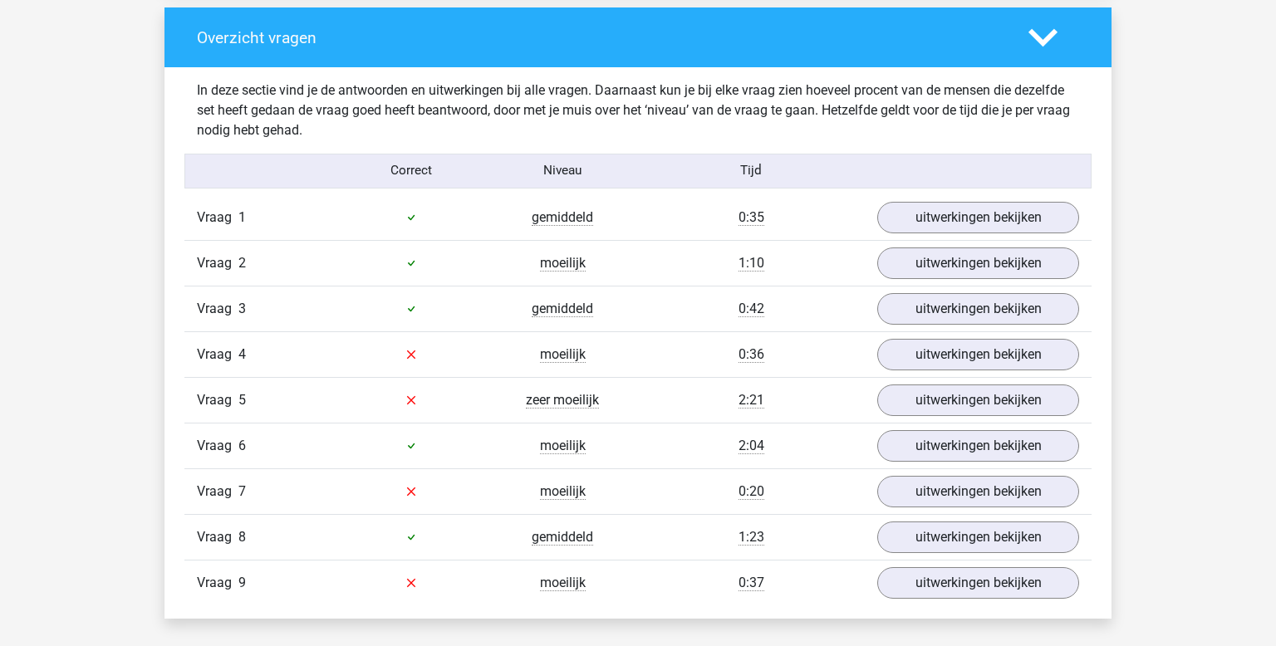
scroll to position [1665, 0]
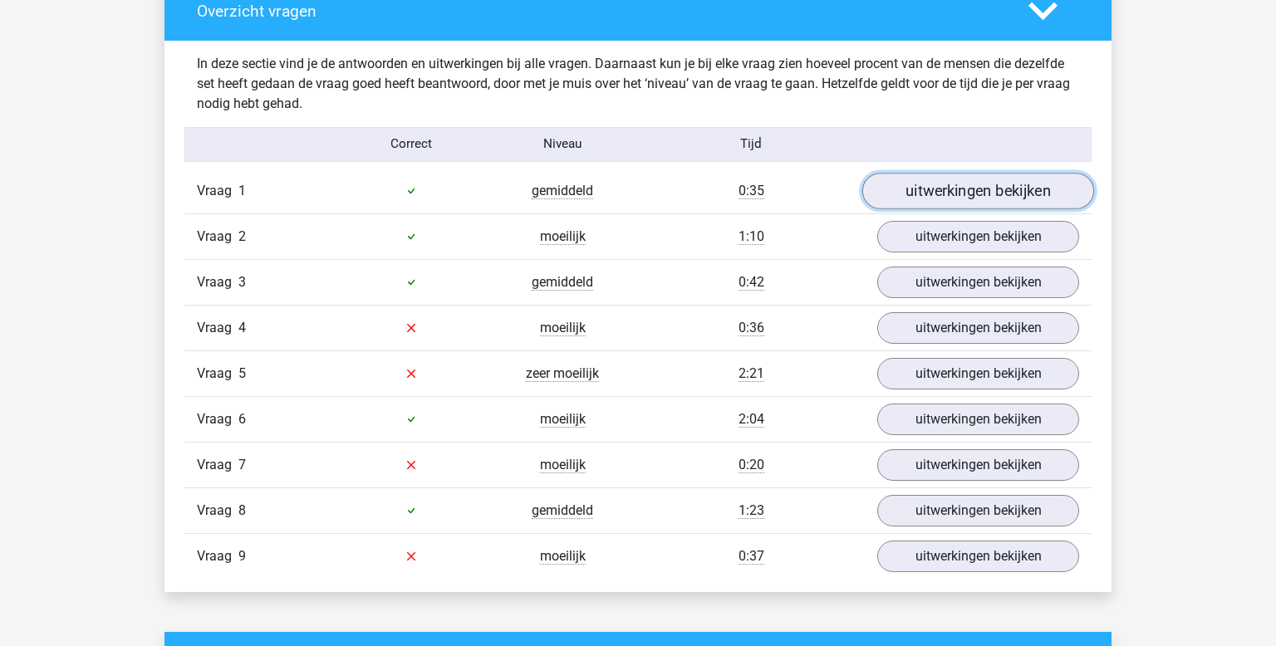
click at [956, 190] on link "uitwerkingen bekijken" at bounding box center [978, 191] width 232 height 37
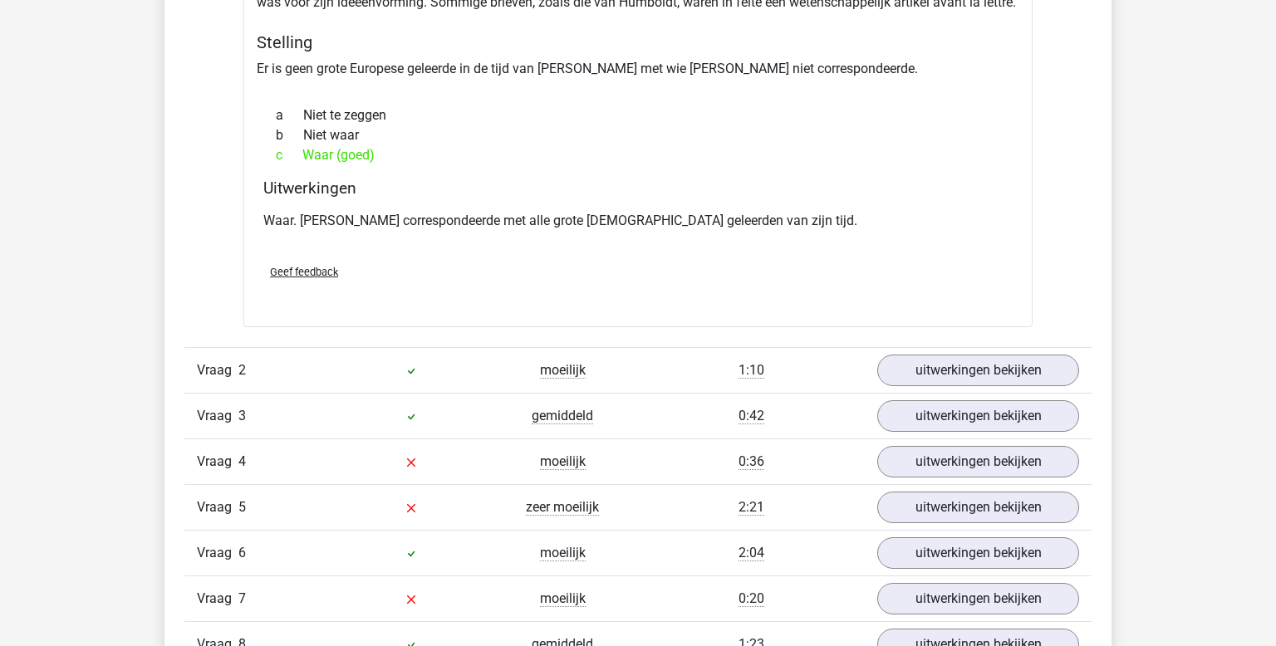
scroll to position [2071, 0]
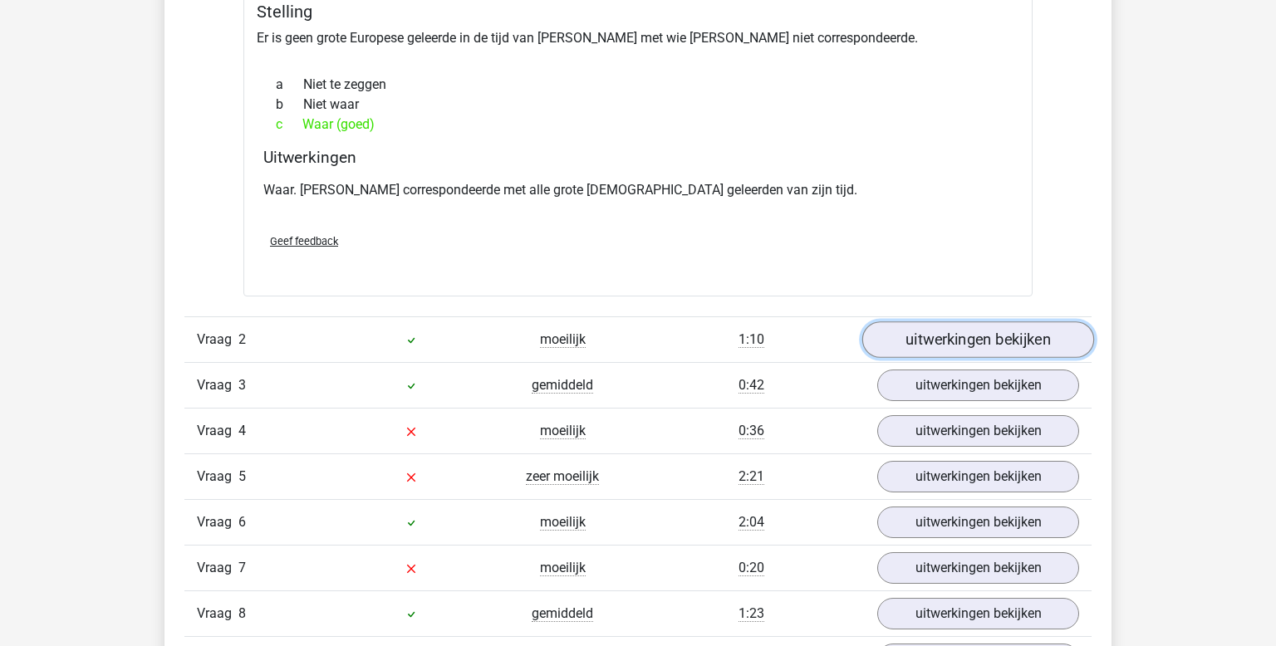
click at [954, 334] on link "uitwerkingen bekijken" at bounding box center [978, 340] width 232 height 37
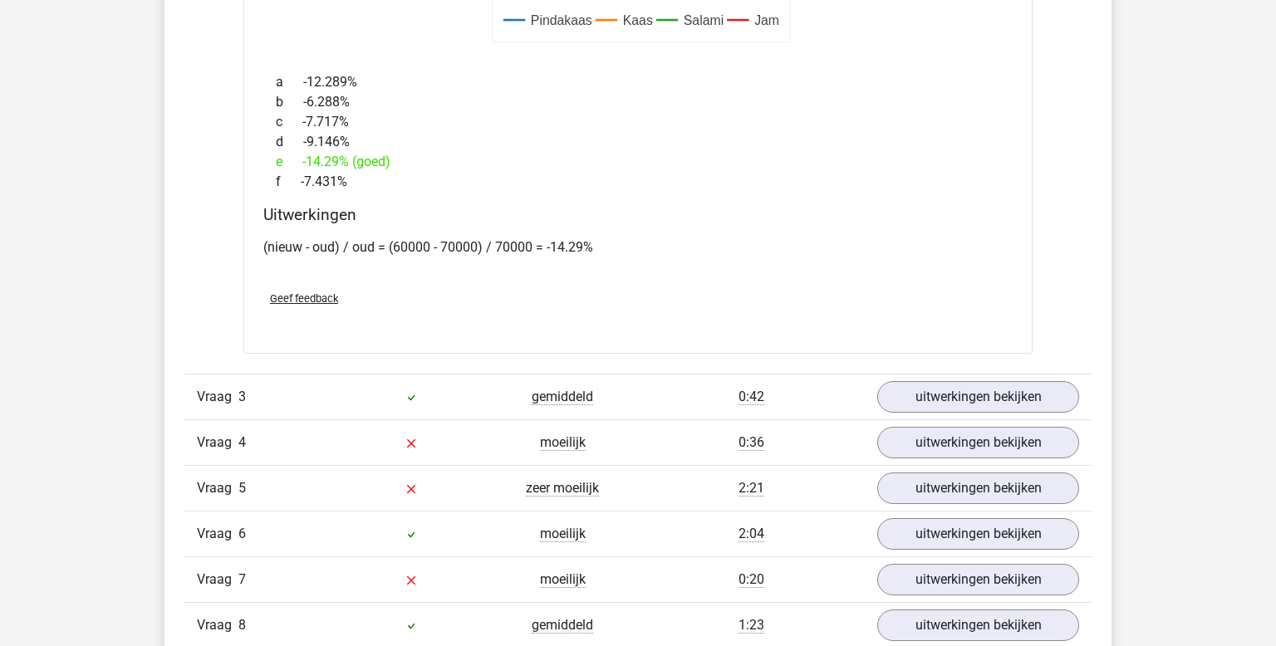
scroll to position [3091, 0]
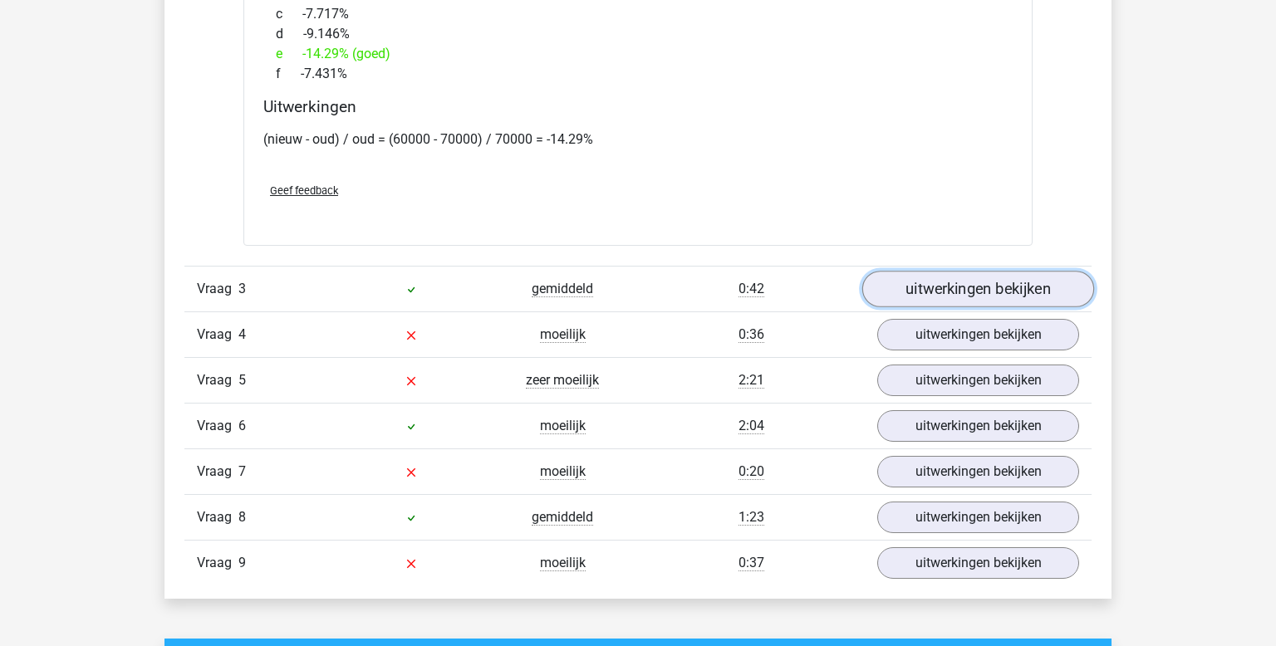
click at [957, 289] on link "uitwerkingen bekijken" at bounding box center [978, 289] width 232 height 37
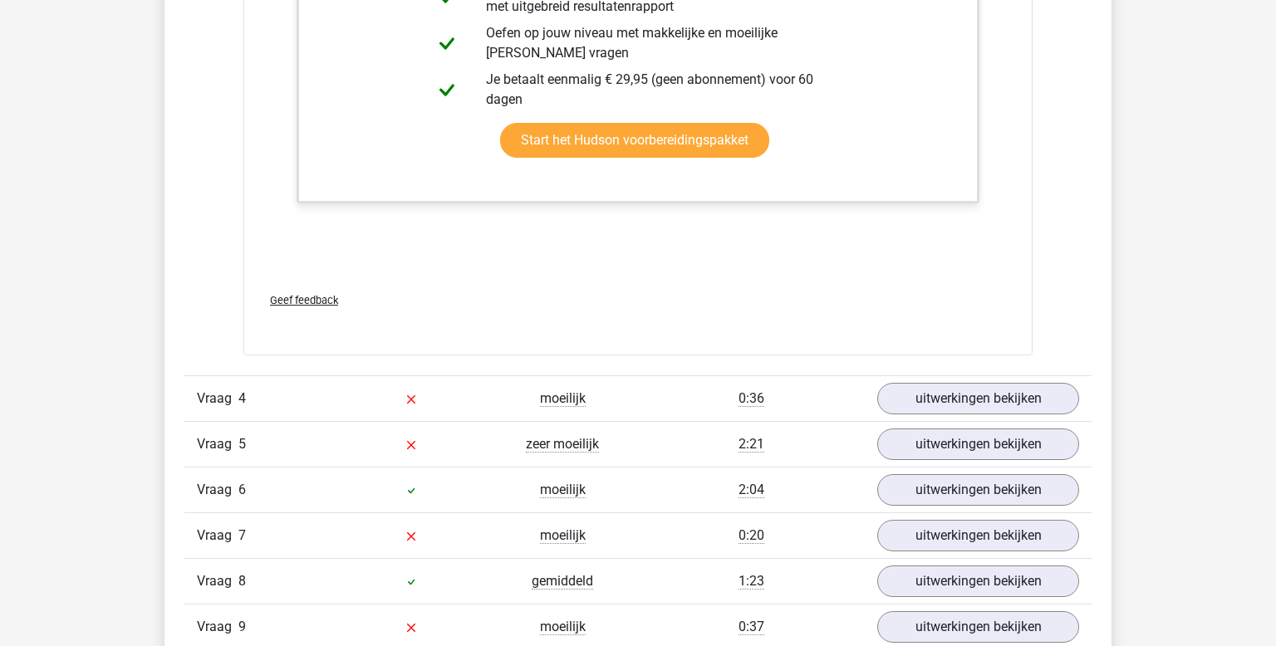
scroll to position [4301, 0]
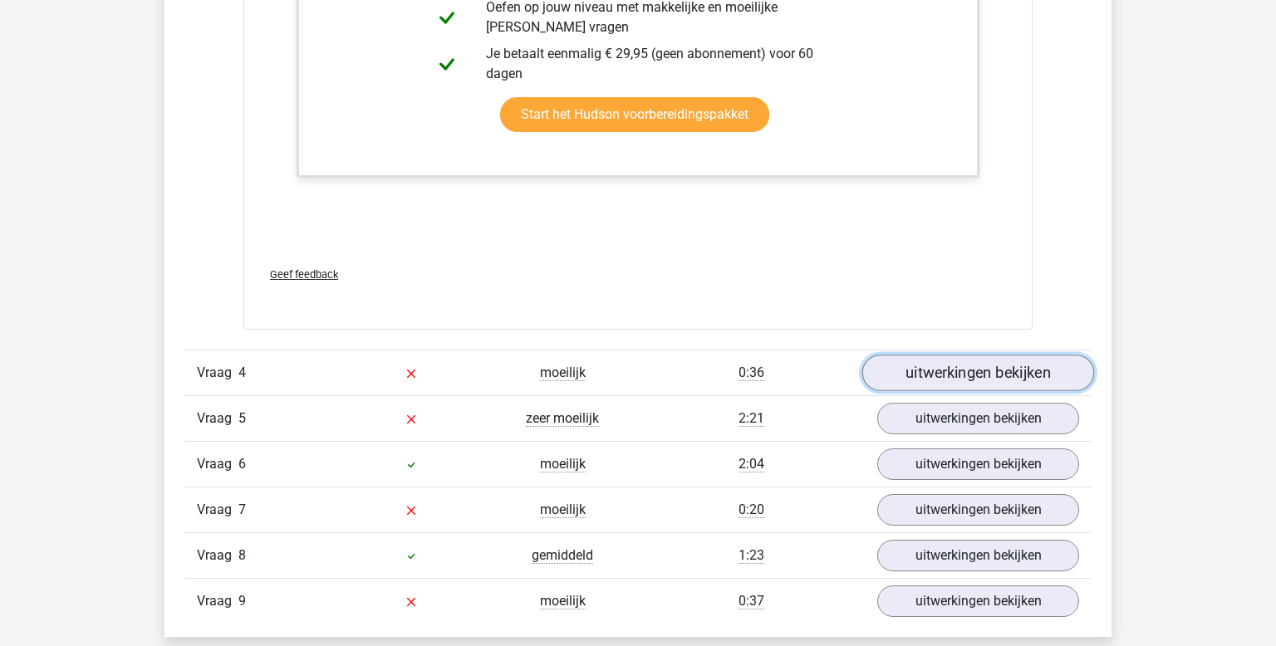
click at [965, 373] on link "uitwerkingen bekijken" at bounding box center [978, 373] width 232 height 37
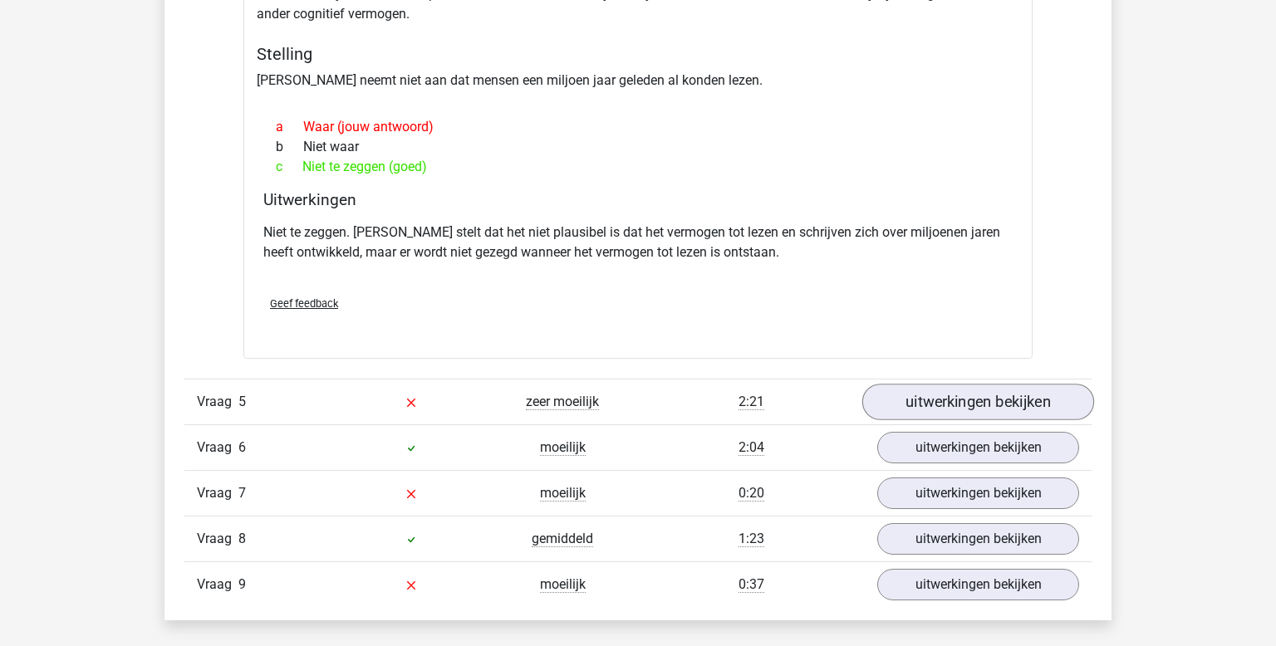
scroll to position [4846, 0]
click at [959, 399] on link "uitwerkingen bekijken" at bounding box center [978, 403] width 232 height 37
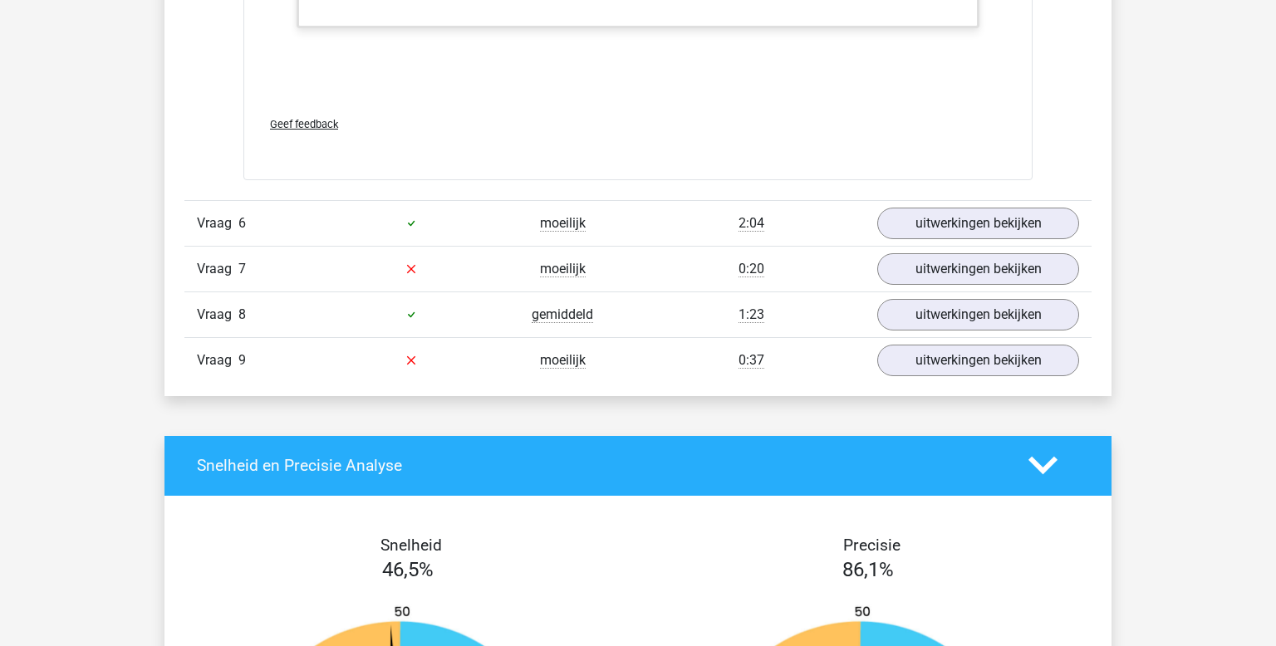
scroll to position [6494, 0]
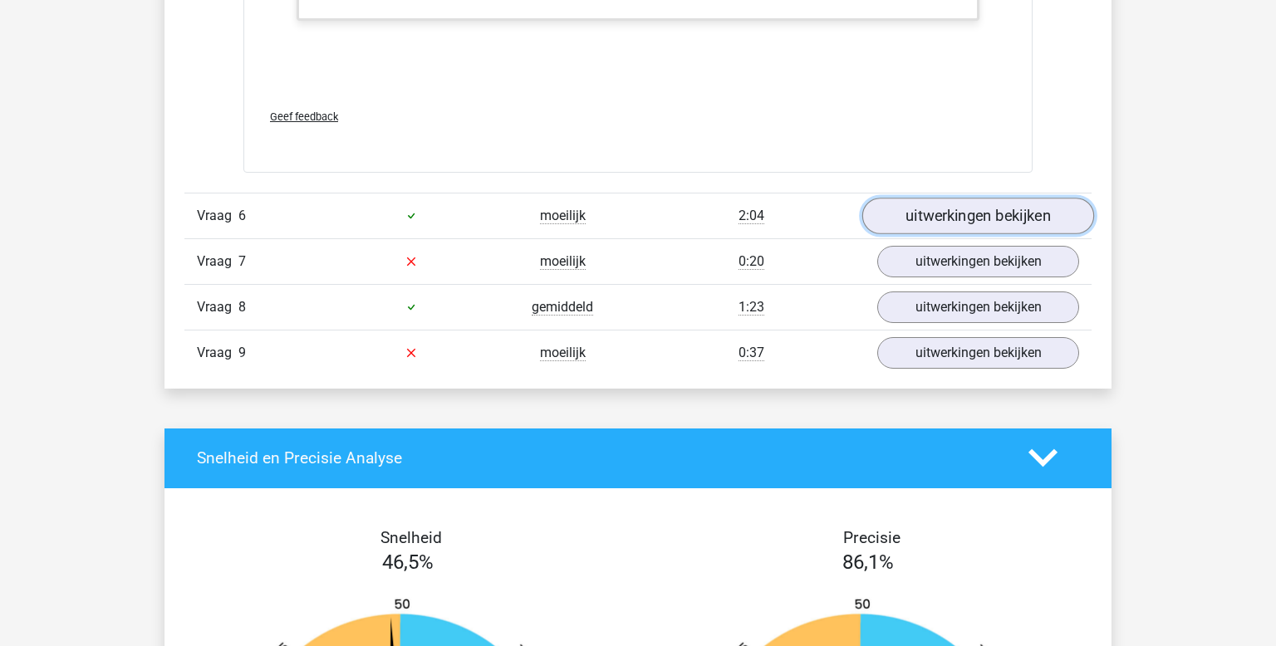
click at [991, 206] on link "uitwerkingen bekijken" at bounding box center [978, 216] width 232 height 37
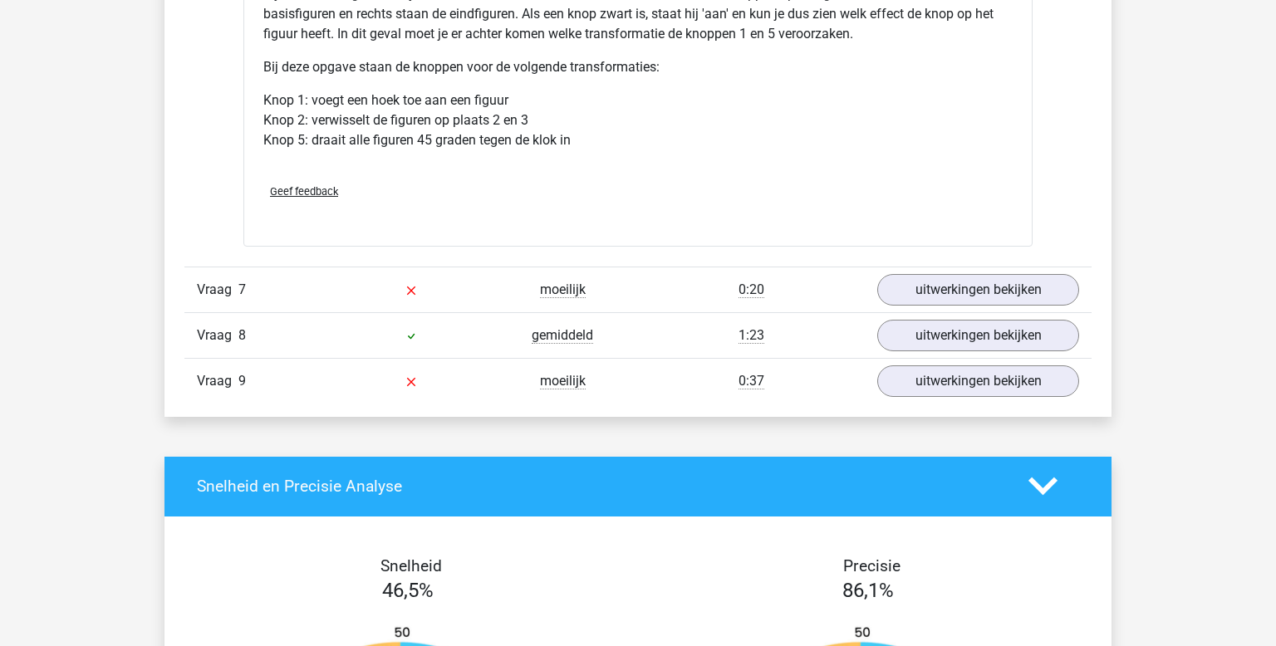
scroll to position [7412, 0]
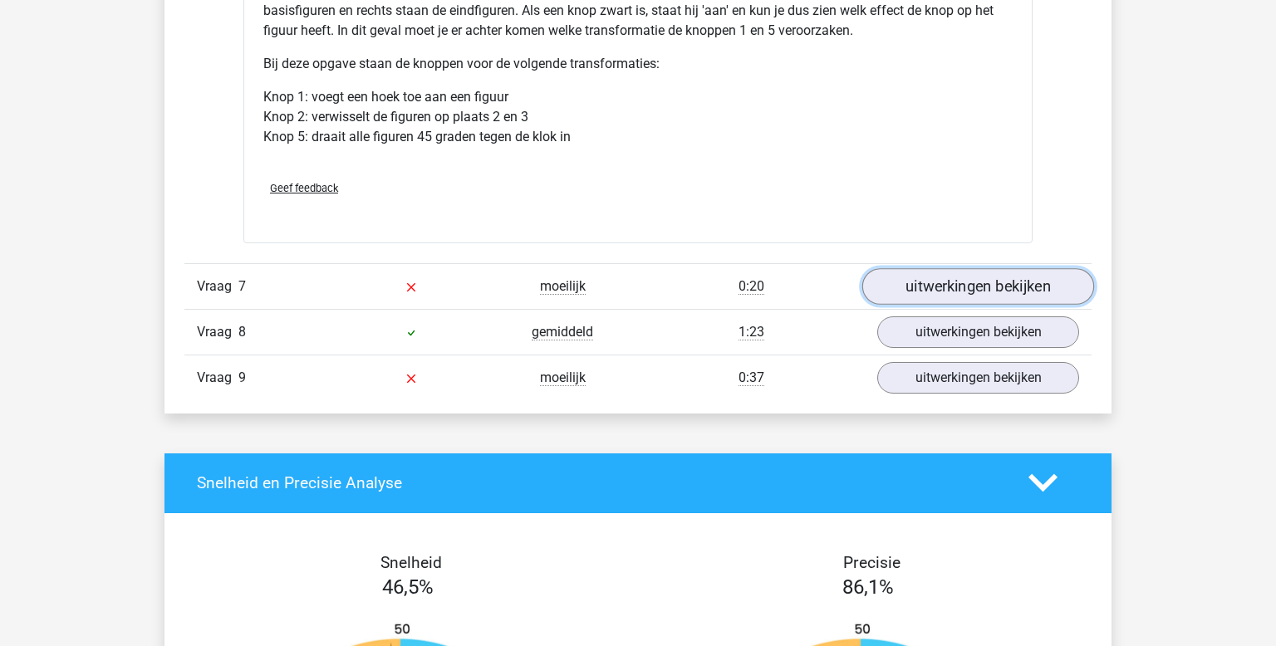
click at [975, 281] on link "uitwerkingen bekijken" at bounding box center [978, 286] width 232 height 37
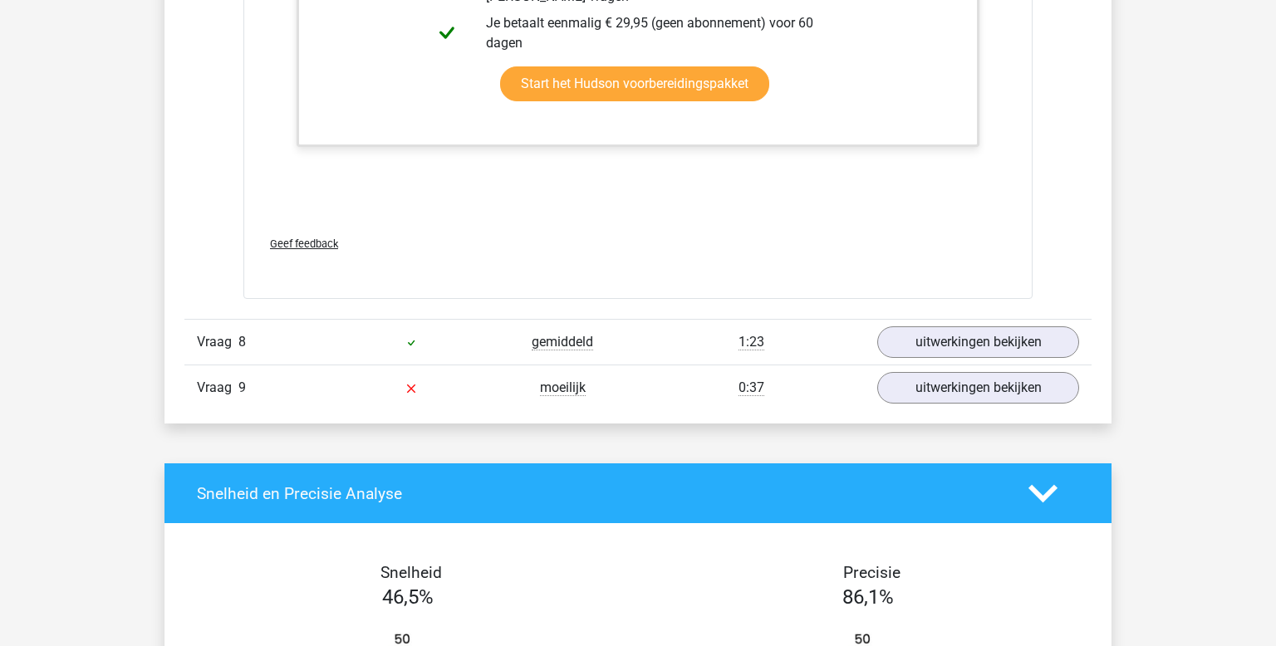
scroll to position [8424, 0]
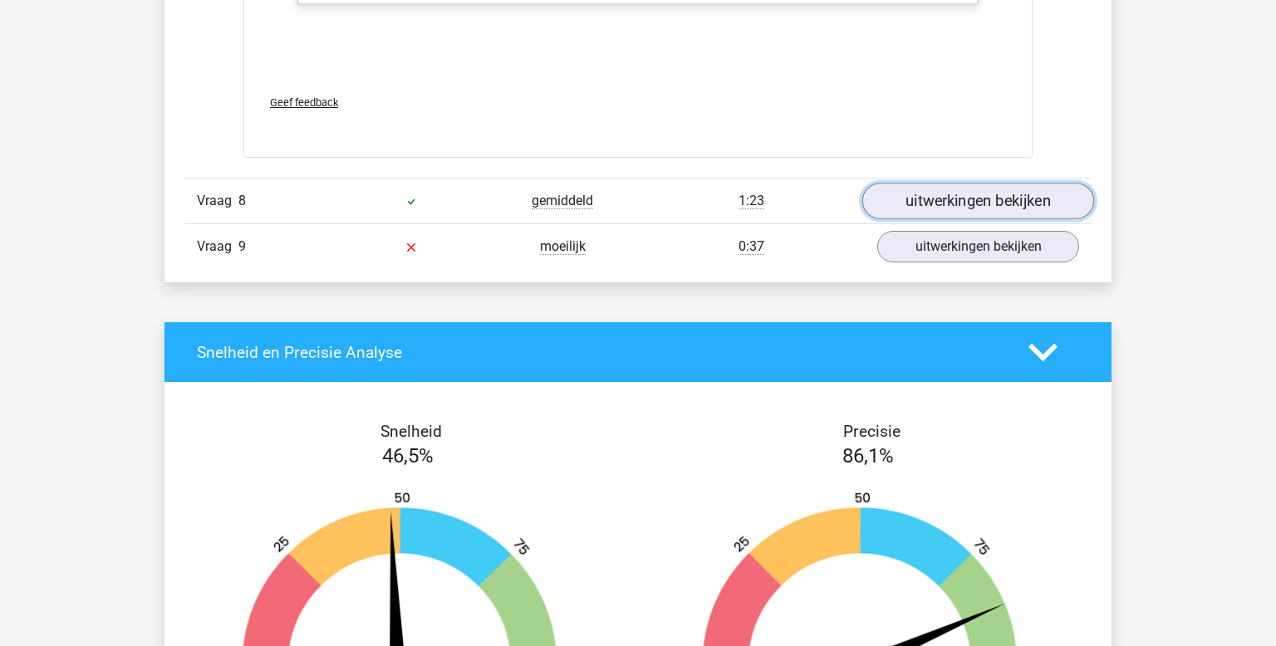
click at [933, 195] on link "uitwerkingen bekijken" at bounding box center [978, 201] width 232 height 37
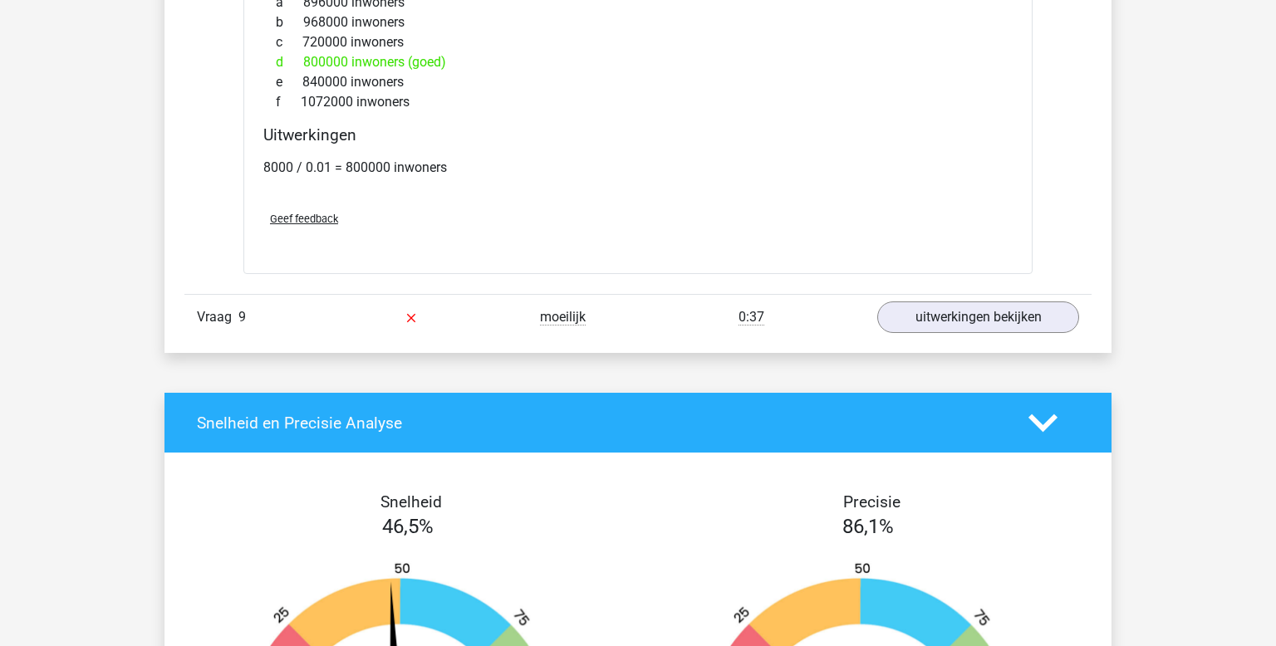
scroll to position [9384, 0]
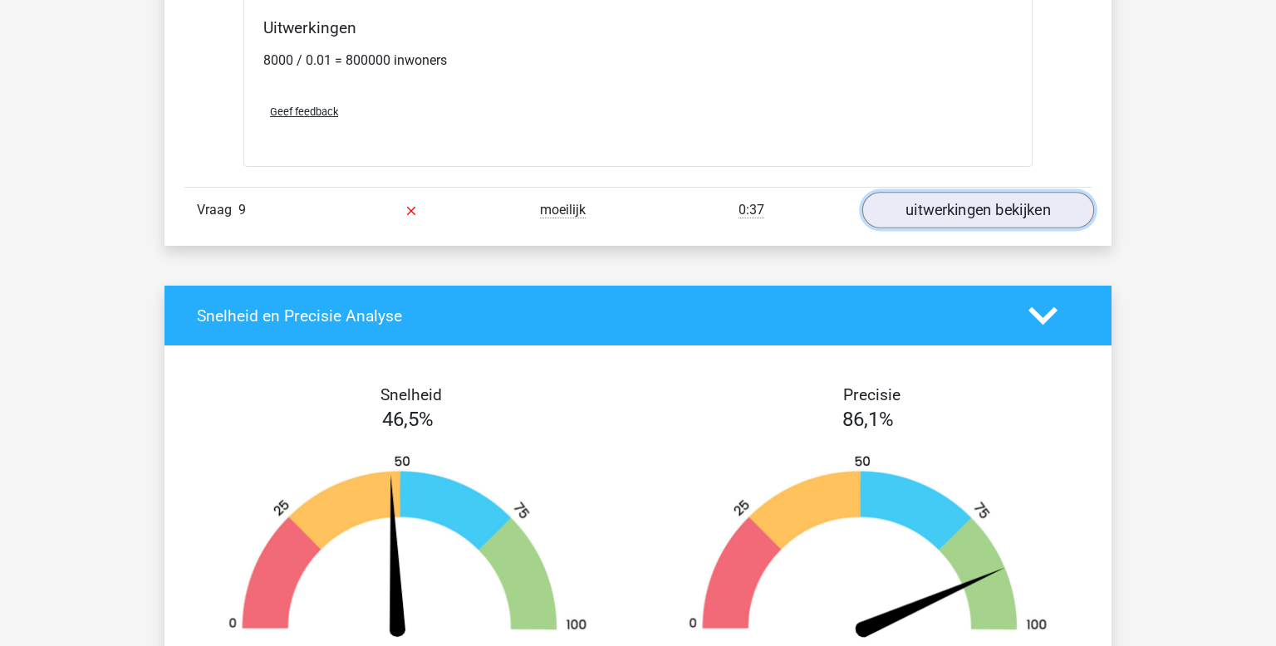
click at [933, 195] on link "uitwerkingen bekijken" at bounding box center [978, 210] width 232 height 37
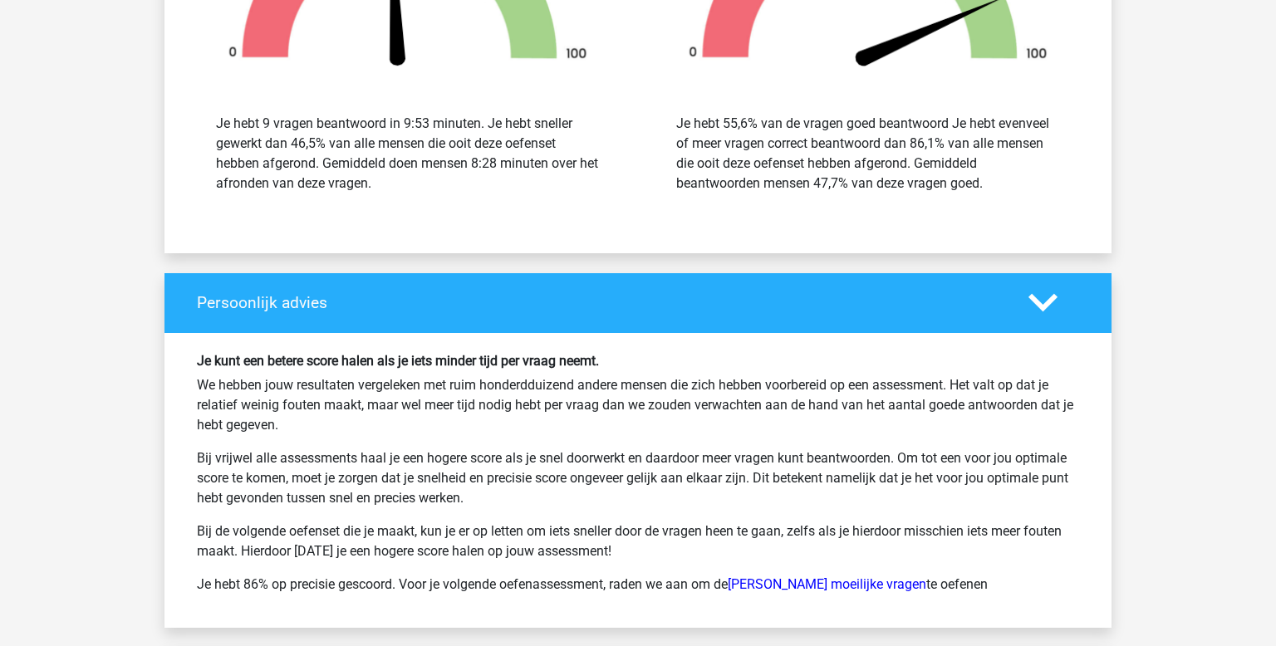
scroll to position [11224, 0]
